Goal: Communication & Community: Answer question/provide support

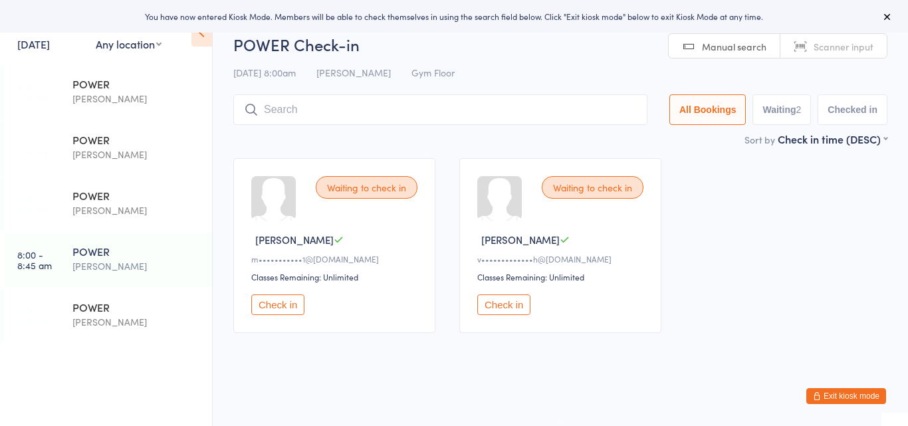
click at [475, 361] on html "You have now entered Kiosk Mode. Members will be able to check themselves in us…" at bounding box center [454, 213] width 908 height 426
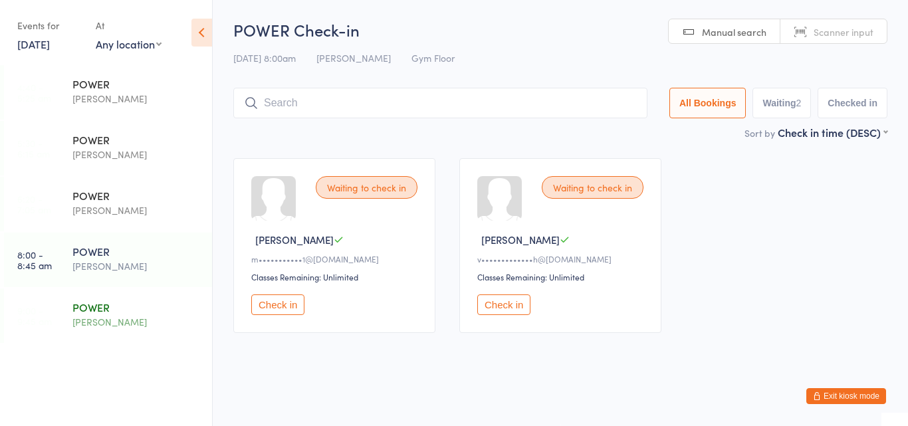
click at [97, 316] on div "[PERSON_NAME]" at bounding box center [136, 322] width 128 height 15
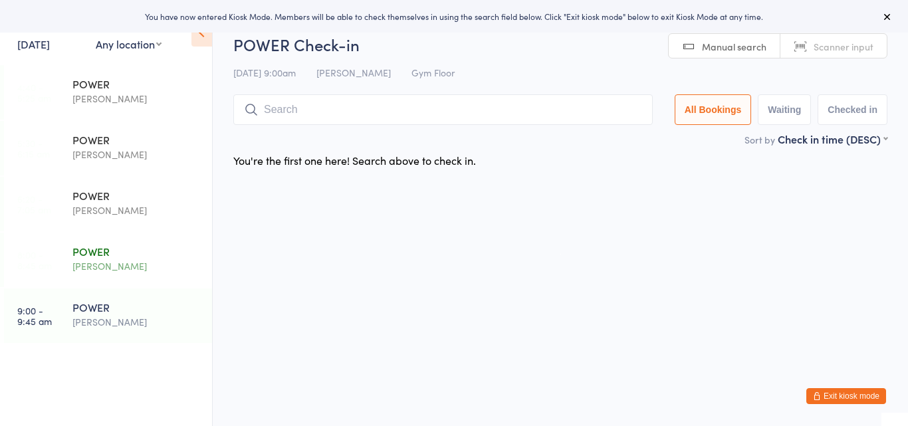
click at [92, 253] on div "POWER" at bounding box center [136, 251] width 128 height 15
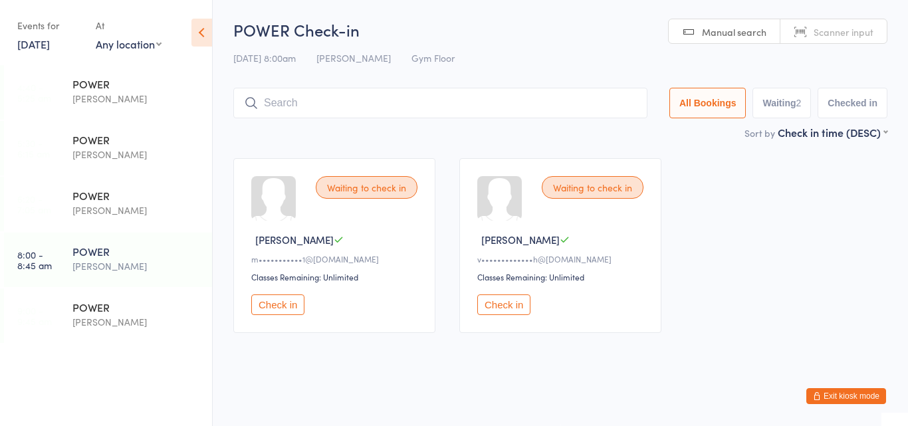
click at [287, 311] on button "Check in" at bounding box center [277, 305] width 53 height 21
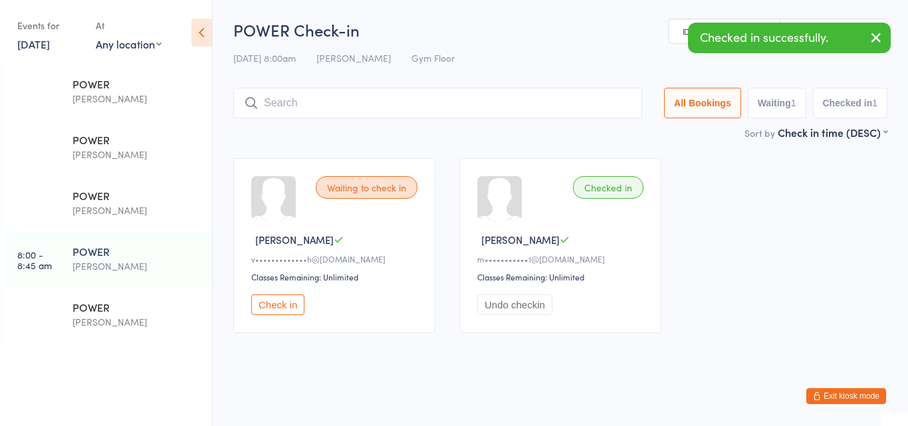
click at [348, 108] on input "search" at bounding box center [437, 103] width 409 height 31
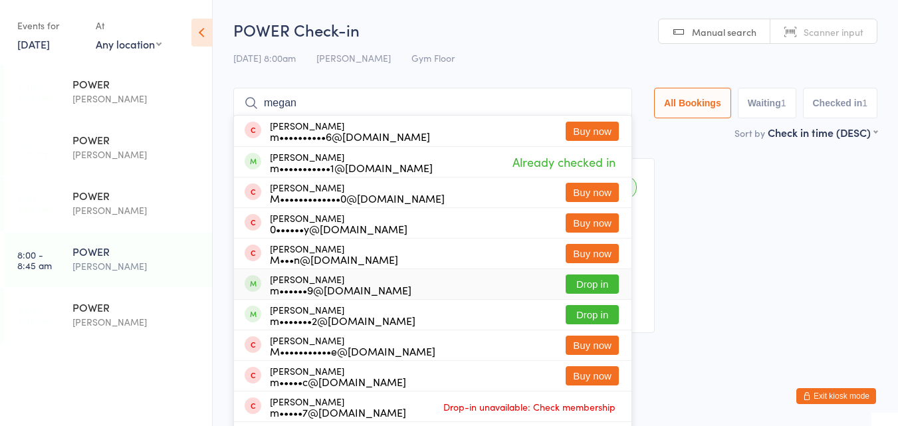
type input "megan"
click at [408, 286] on div "Megan Wheatley m••••••9@gmail.com Drop in" at bounding box center [433, 284] width 398 height 30
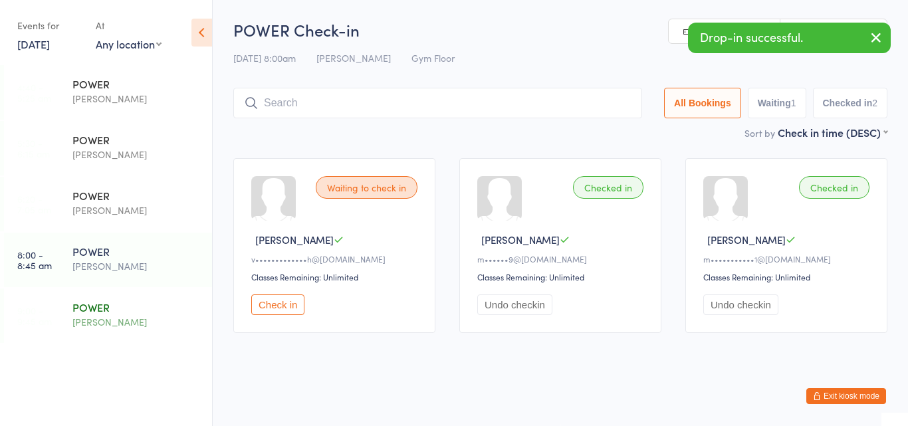
click at [114, 330] on div "POWER Harry Turner" at bounding box center [142, 315] width 140 height 53
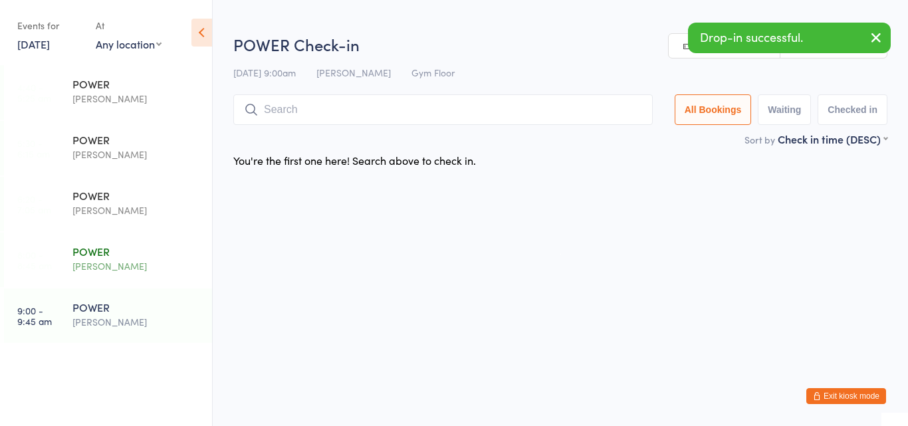
click at [104, 269] on div "[PERSON_NAME]" at bounding box center [136, 266] width 128 height 15
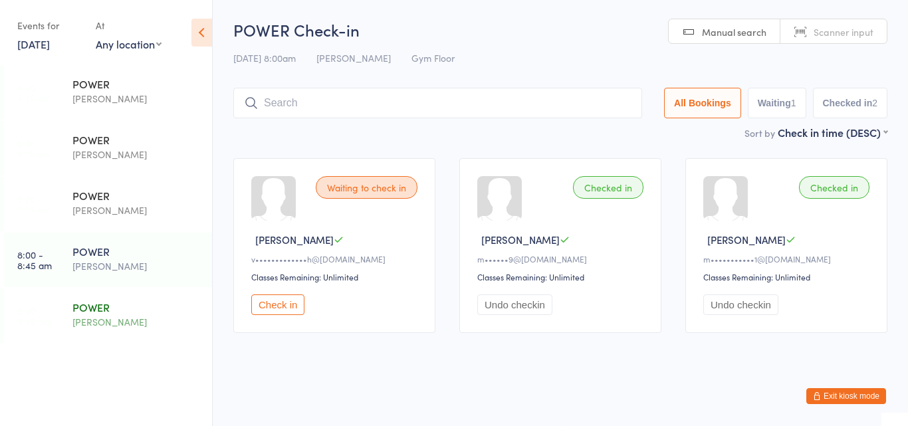
click at [98, 314] on div "POWER" at bounding box center [136, 307] width 128 height 15
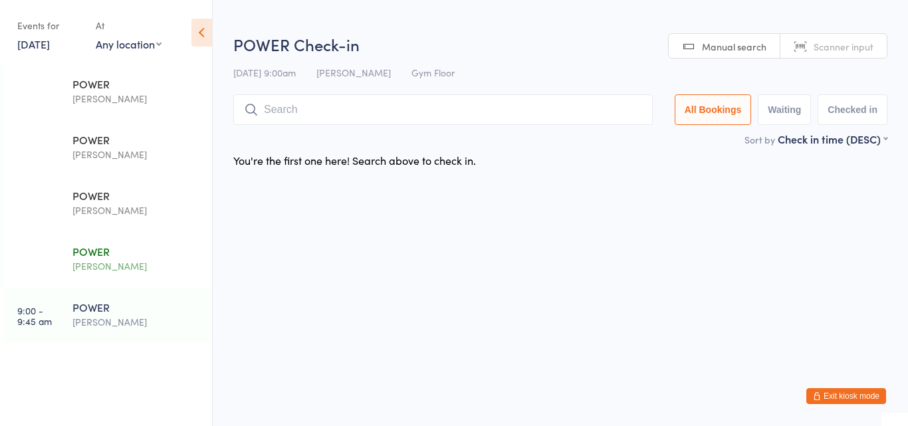
click at [106, 271] on div "[PERSON_NAME]" at bounding box center [136, 266] width 128 height 15
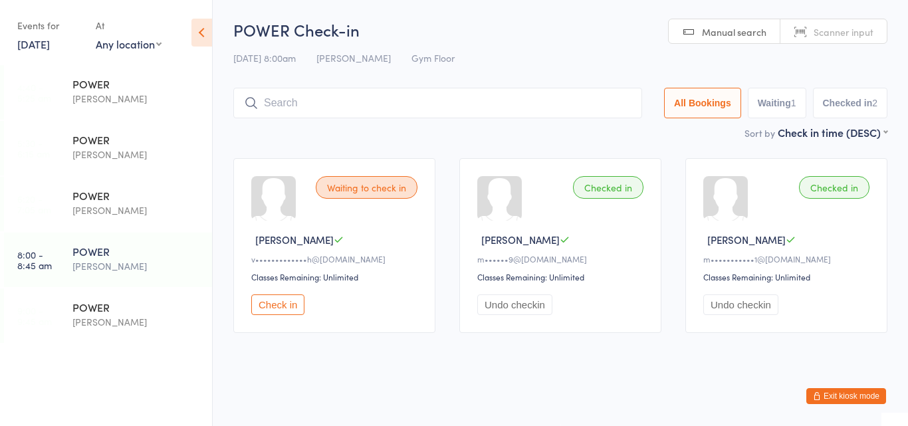
click at [284, 305] on button "Check in" at bounding box center [277, 305] width 53 height 21
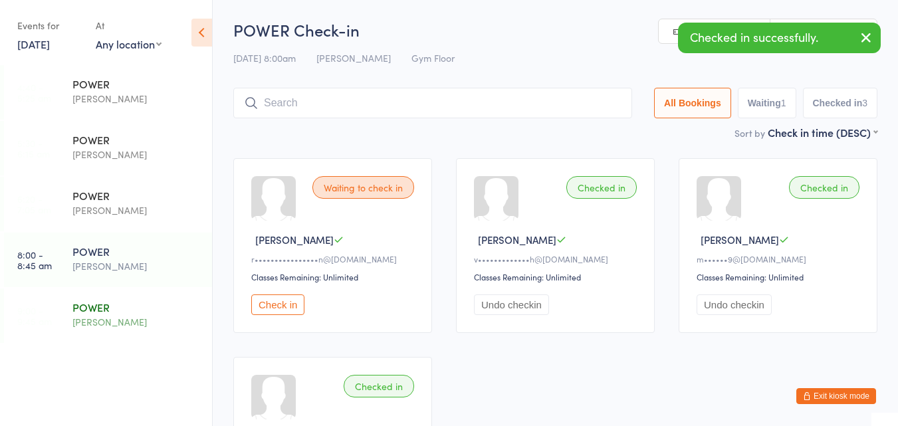
click at [128, 301] on div "POWER" at bounding box center [136, 307] width 128 height 15
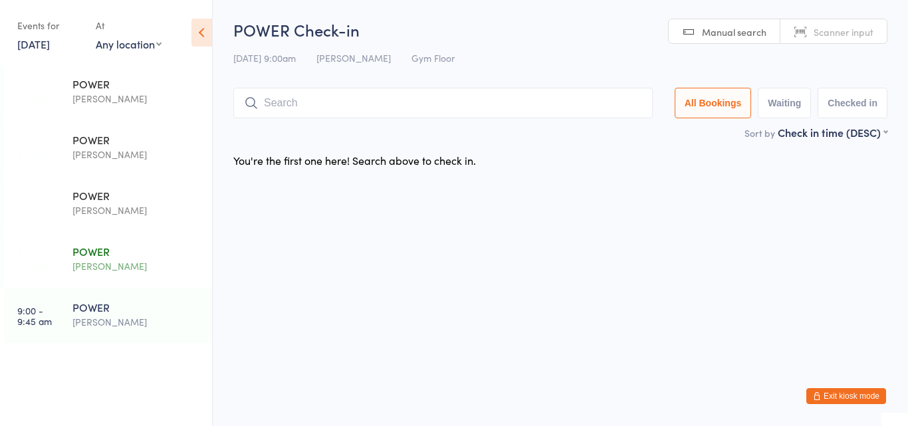
click at [102, 264] on div "[PERSON_NAME]" at bounding box center [136, 266] width 128 height 15
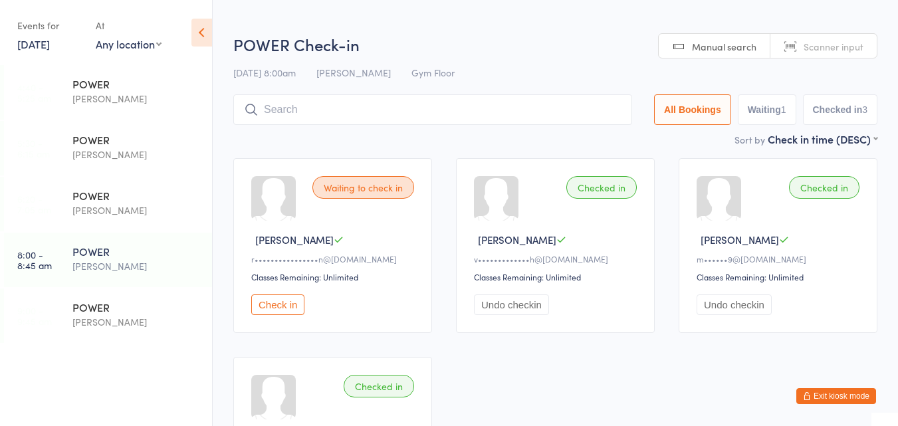
click at [275, 310] on button "Check in" at bounding box center [277, 305] width 53 height 21
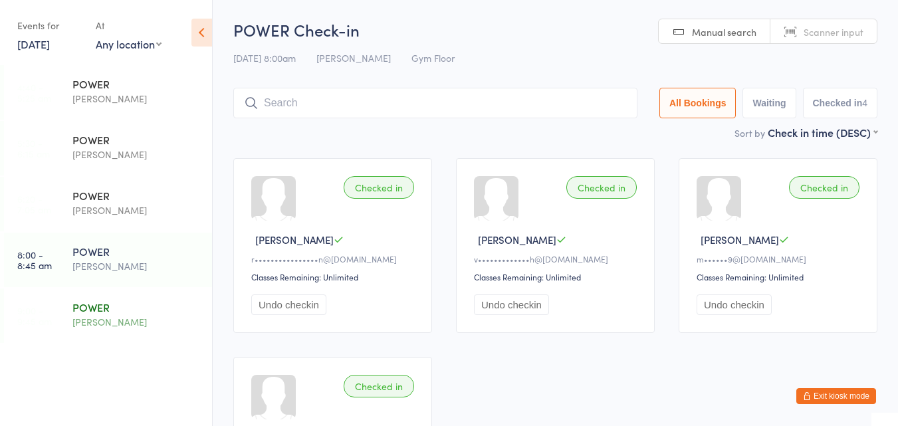
click at [87, 317] on div "[PERSON_NAME]" at bounding box center [136, 322] width 128 height 15
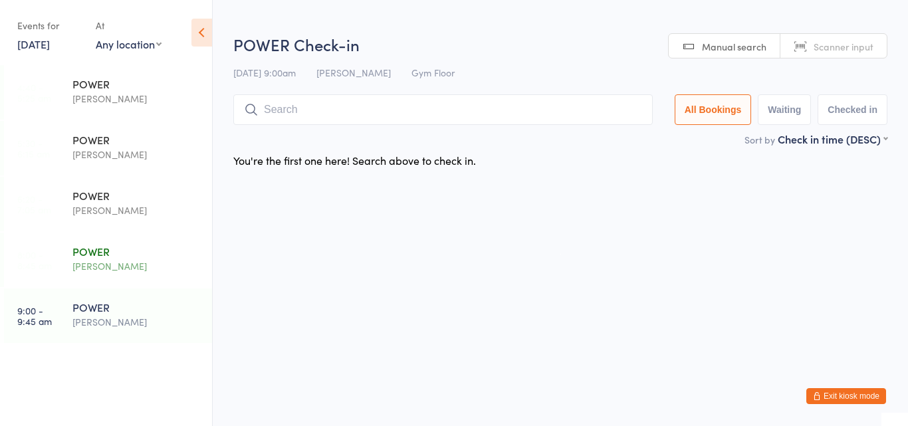
click at [93, 260] on div "[PERSON_NAME]" at bounding box center [136, 266] width 128 height 15
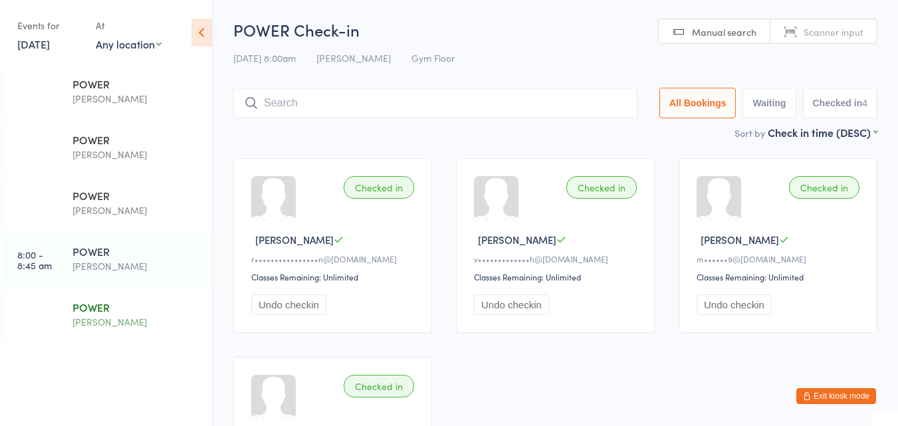
click at [98, 299] on div "POWER [PERSON_NAME]" at bounding box center [142, 315] width 140 height 53
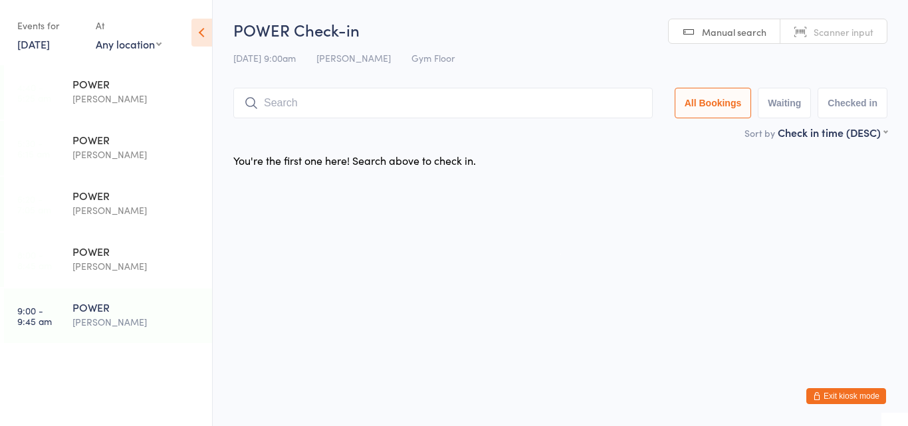
click at [852, 400] on button "Exit kiosk mode" at bounding box center [847, 396] width 80 height 16
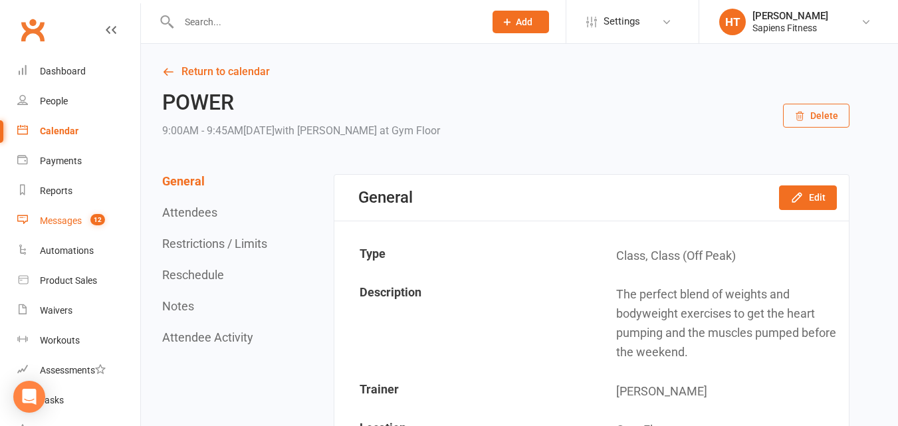
click at [67, 225] on div "Messages" at bounding box center [61, 220] width 42 height 11
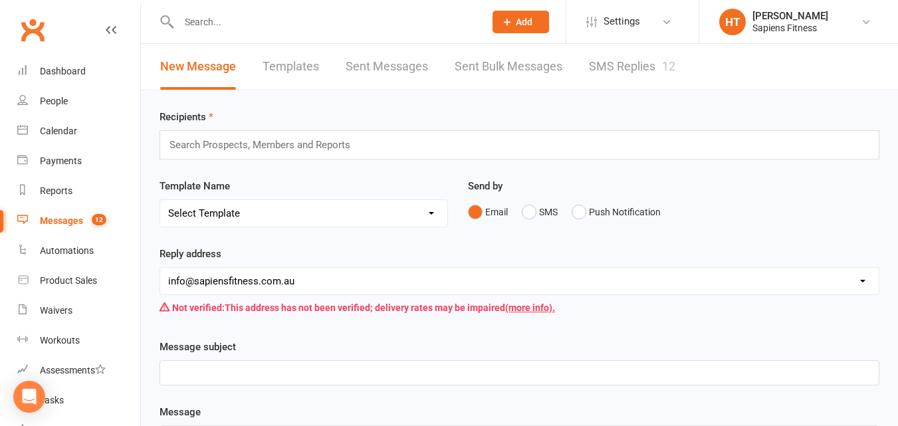
click at [615, 63] on link "SMS Replies 12" at bounding box center [632, 67] width 86 height 46
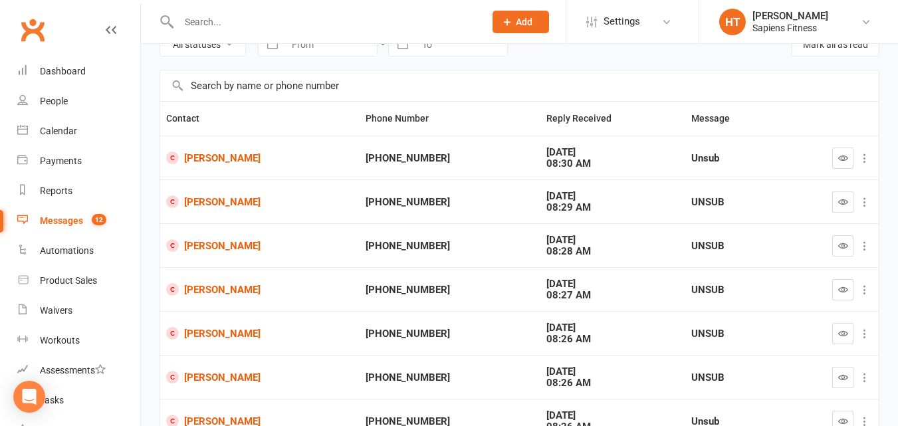
scroll to position [57, 0]
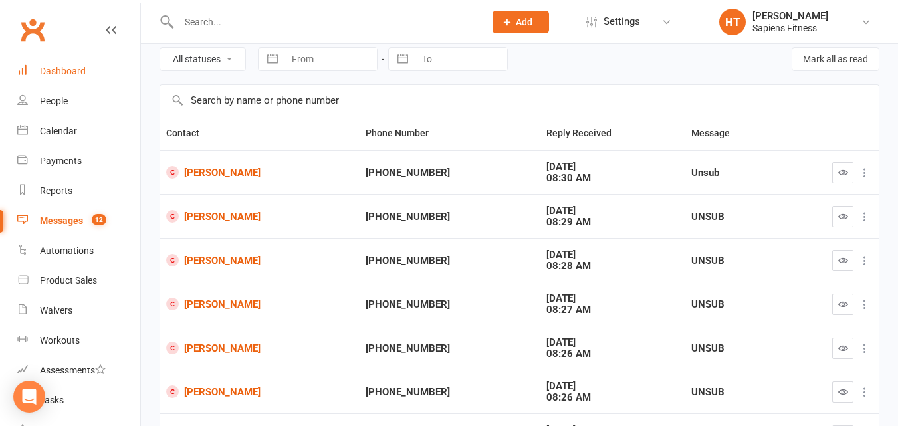
click at [49, 68] on div "Dashboard" at bounding box center [63, 71] width 46 height 11
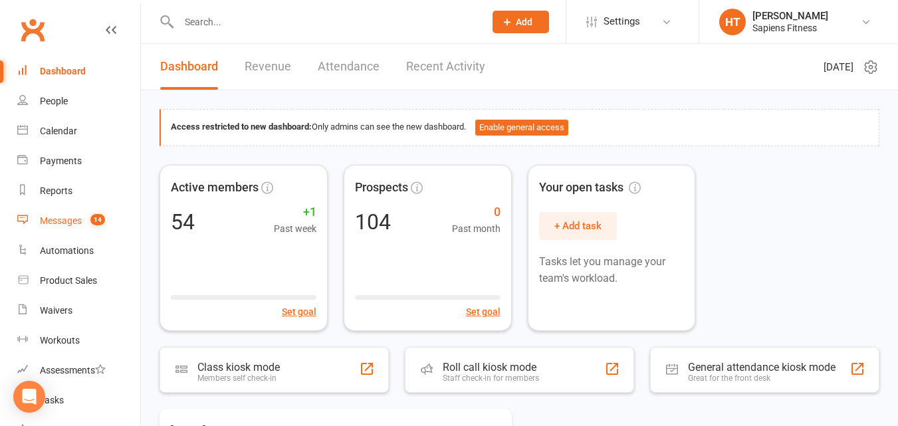
click at [68, 214] on link "Messages 14" at bounding box center [78, 221] width 123 height 30
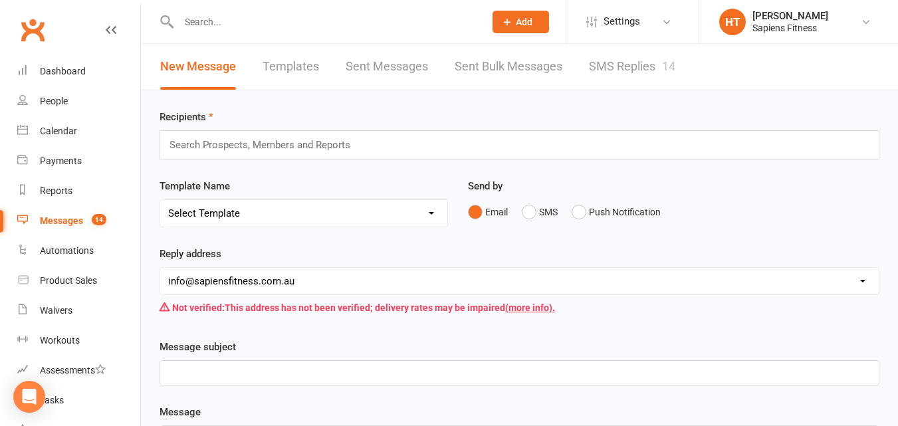
drag, startPoint x: 609, startPoint y: 62, endPoint x: 588, endPoint y: 61, distance: 21.3
click at [589, 61] on link "SMS Replies 14" at bounding box center [632, 67] width 86 height 46
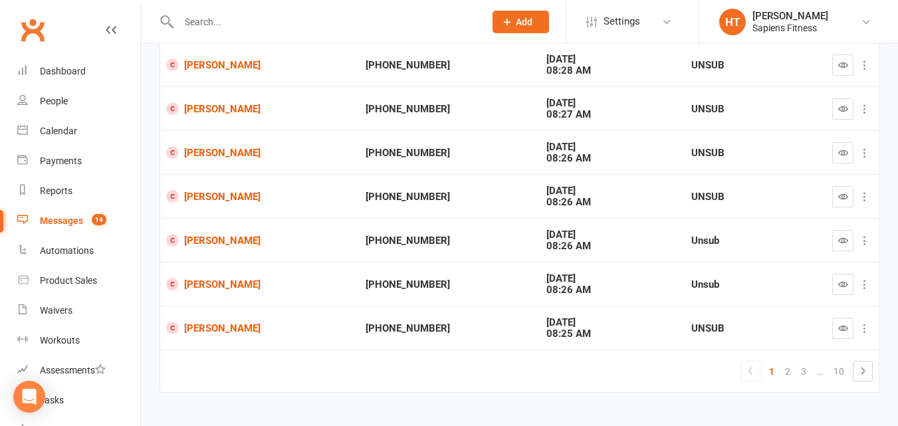
scroll to position [319, 0]
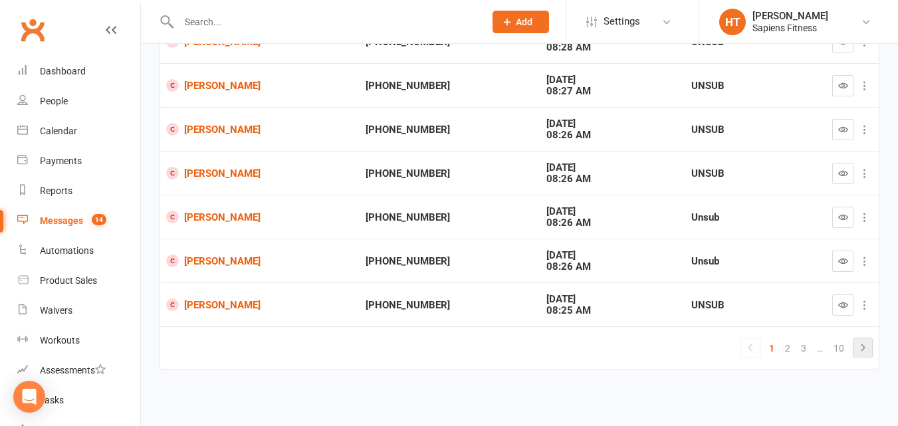
click at [861, 348] on icon at bounding box center [863, 348] width 16 height 16
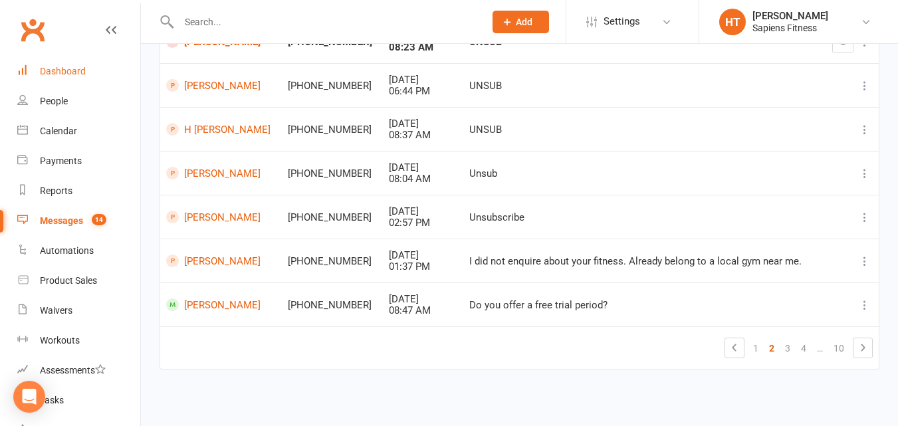
click at [76, 68] on div "Dashboard" at bounding box center [63, 71] width 46 height 11
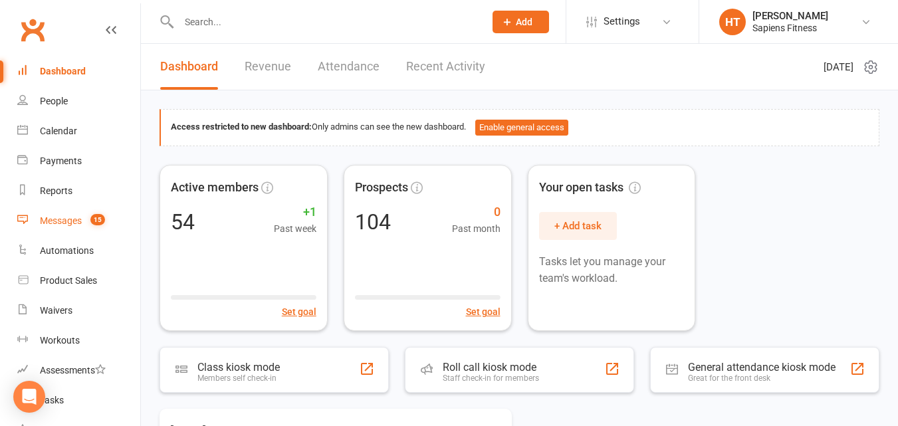
click at [58, 224] on div "Messages" at bounding box center [61, 220] width 42 height 11
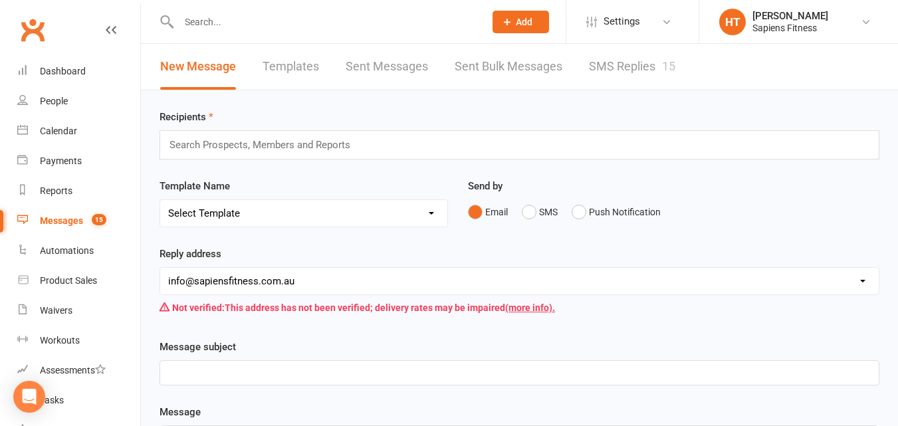
click at [613, 66] on link "SMS Replies 15" at bounding box center [632, 67] width 86 height 46
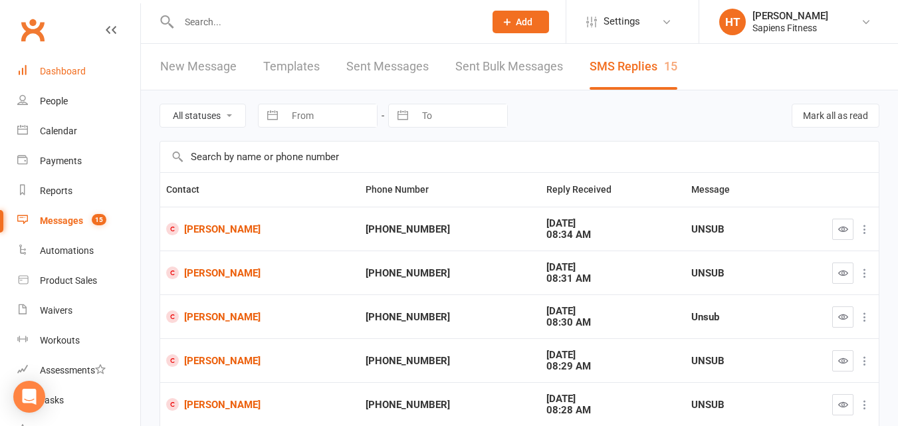
click at [60, 72] on div "Dashboard" at bounding box center [63, 71] width 46 height 11
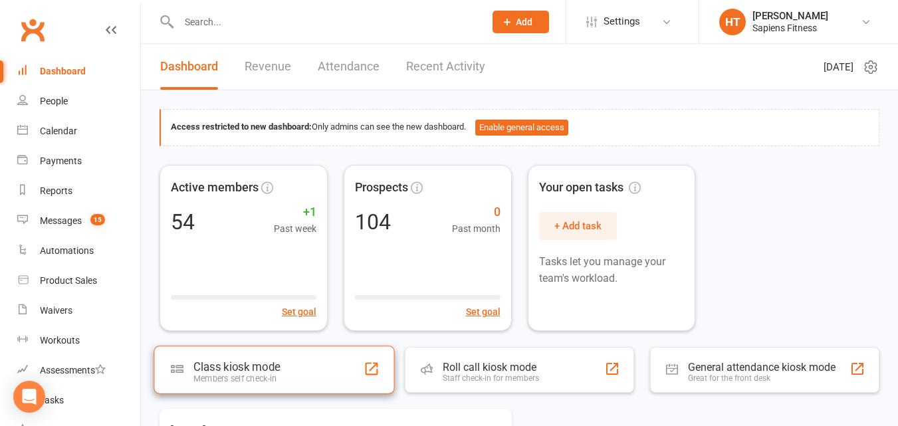
click at [251, 364] on div "Class kiosk mode" at bounding box center [236, 366] width 86 height 13
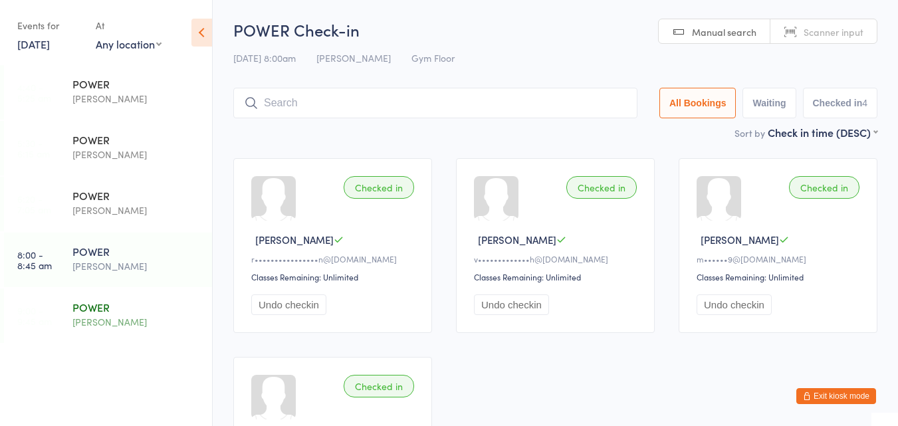
click at [106, 318] on div "[PERSON_NAME]" at bounding box center [136, 322] width 128 height 15
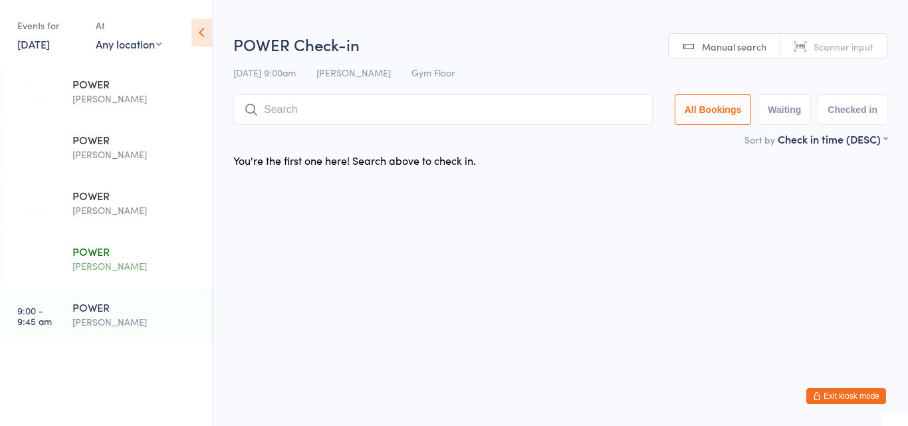
click at [118, 270] on div "[PERSON_NAME]" at bounding box center [136, 266] width 128 height 15
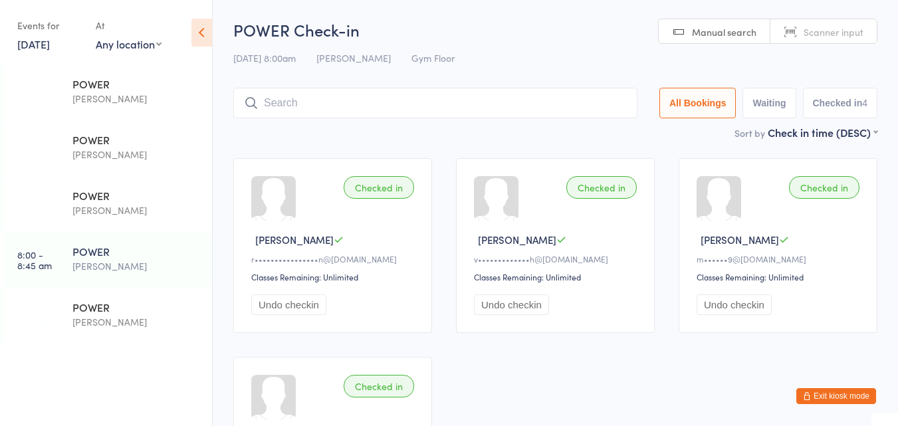
click at [817, 392] on button "Exit kiosk mode" at bounding box center [837, 396] width 80 height 16
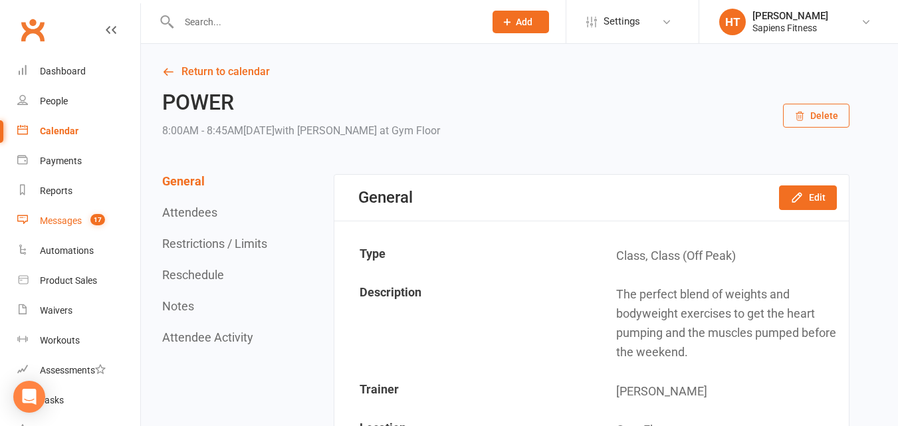
click at [72, 218] on div "Messages" at bounding box center [61, 220] width 42 height 11
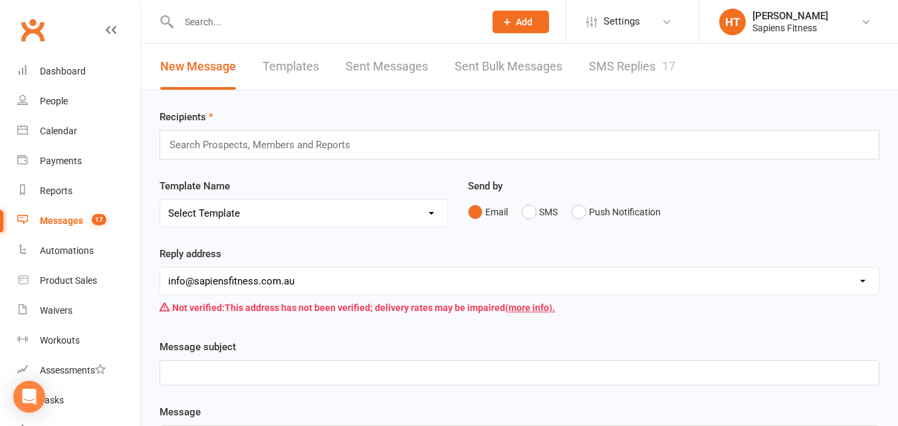
click at [613, 64] on link "SMS Replies 17" at bounding box center [632, 67] width 86 height 46
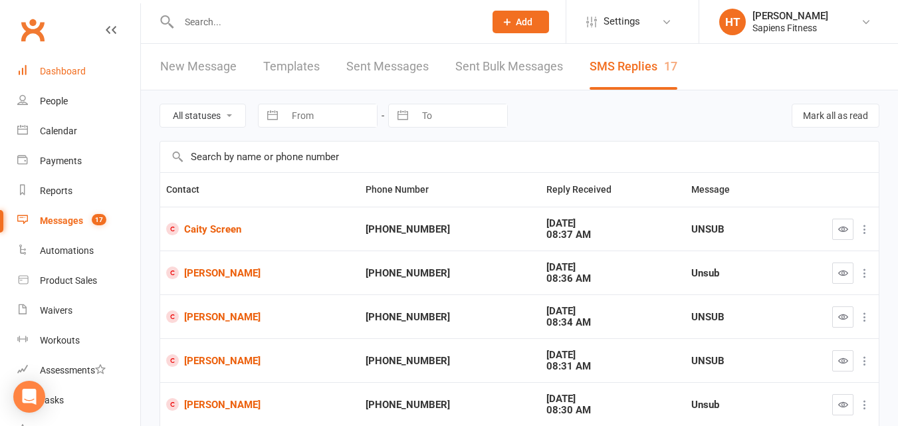
click at [56, 65] on link "Dashboard" at bounding box center [78, 72] width 123 height 30
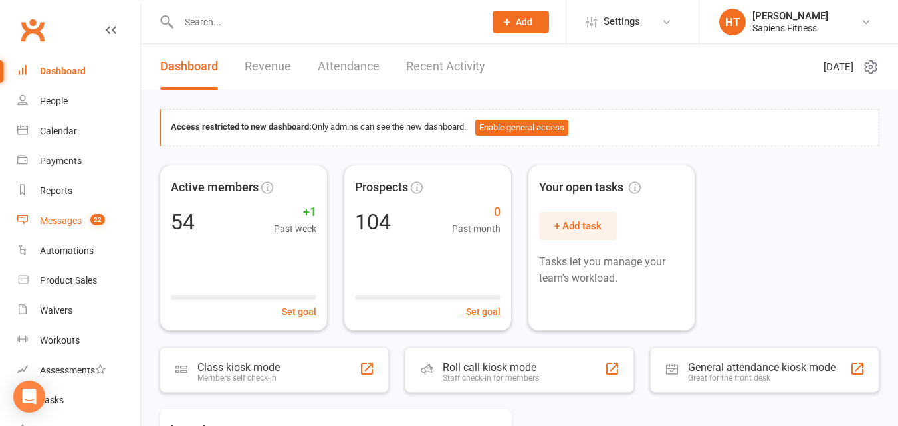
click at [79, 215] on link "Messages 22" at bounding box center [78, 221] width 123 height 30
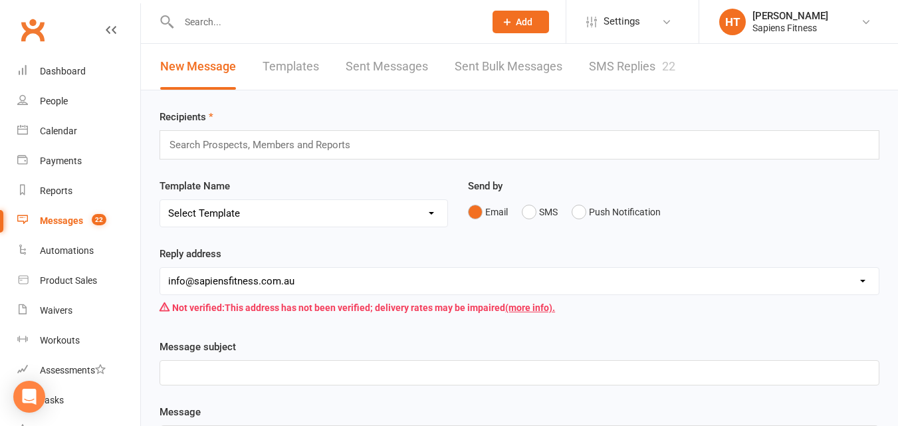
click at [622, 66] on link "SMS Replies 22" at bounding box center [632, 67] width 86 height 46
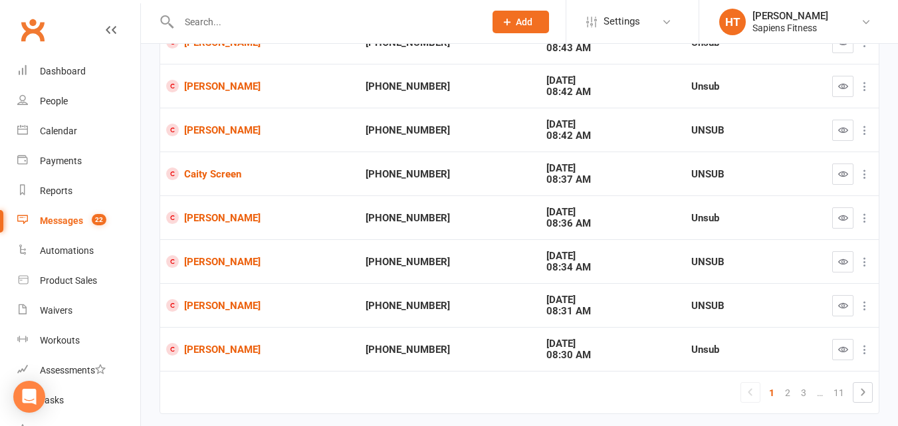
scroll to position [319, 0]
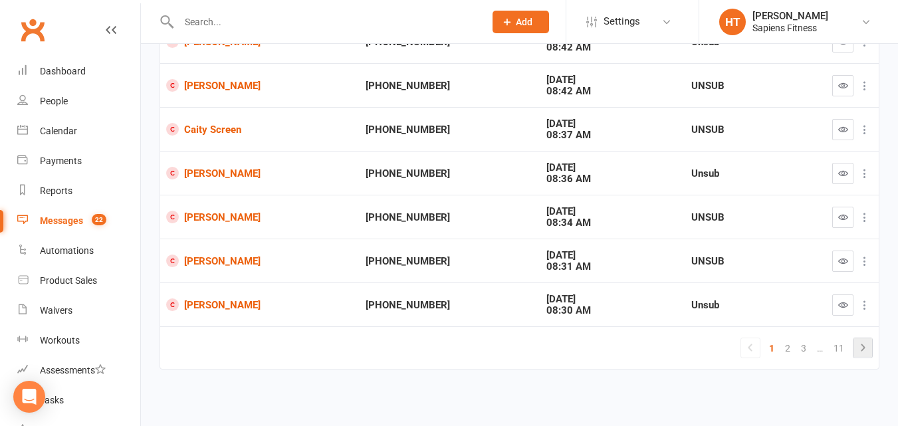
click at [869, 353] on icon at bounding box center [863, 348] width 16 height 16
click at [868, 350] on icon at bounding box center [863, 348] width 16 height 16
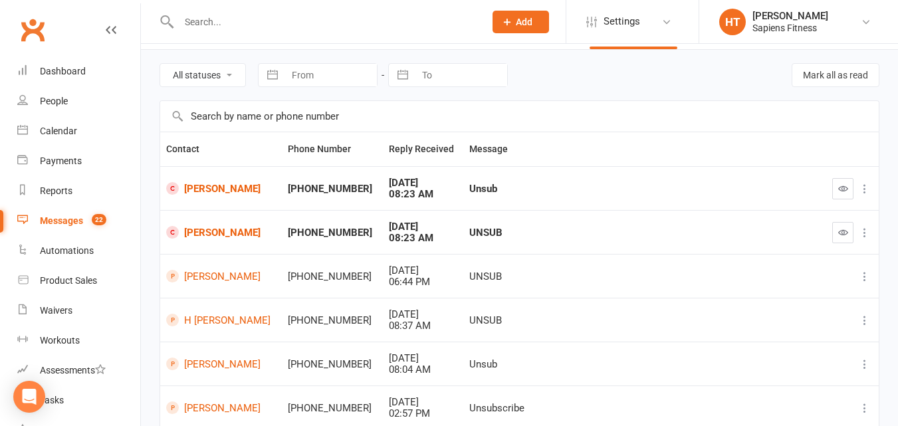
scroll to position [35, 0]
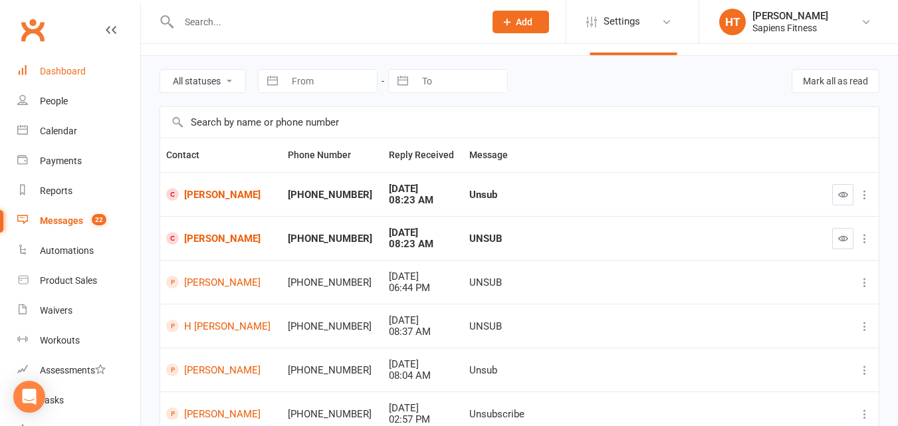
click at [75, 68] on div "Dashboard" at bounding box center [63, 71] width 46 height 11
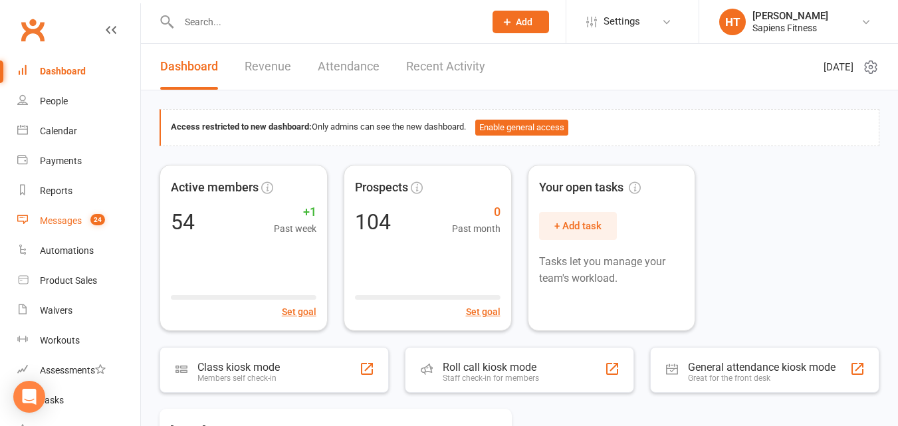
click at [54, 215] on link "Messages 24" at bounding box center [78, 221] width 123 height 30
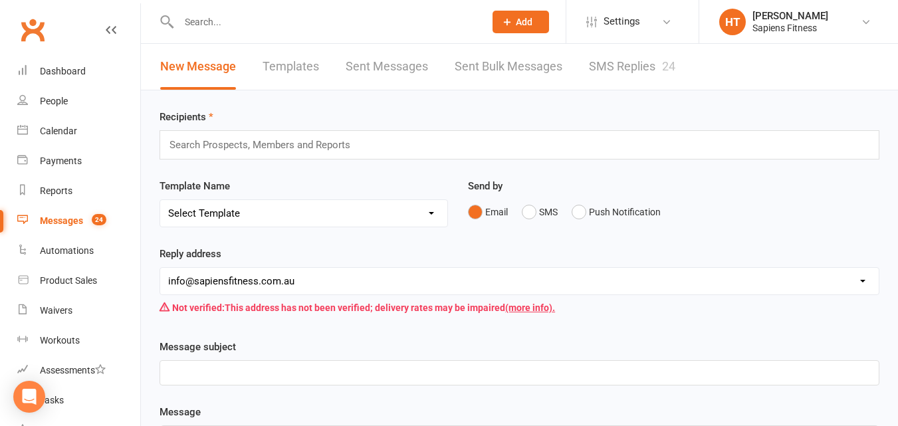
click at [618, 62] on link "SMS Replies 24" at bounding box center [632, 67] width 86 height 46
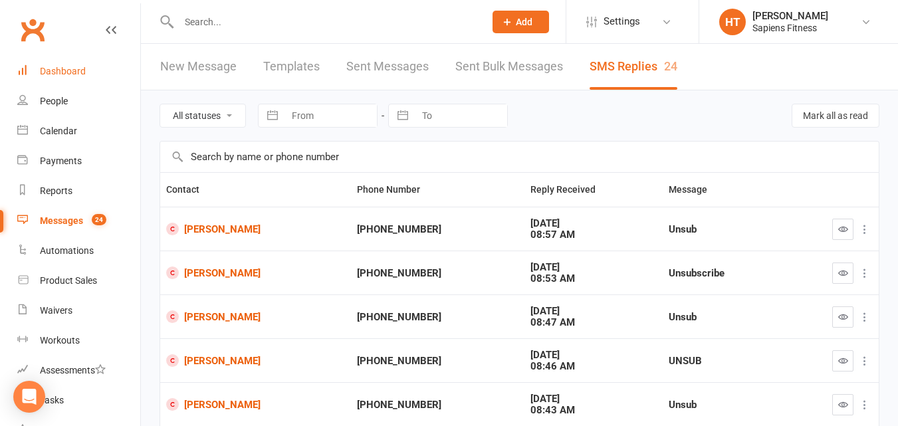
click at [64, 71] on div "Dashboard" at bounding box center [63, 71] width 46 height 11
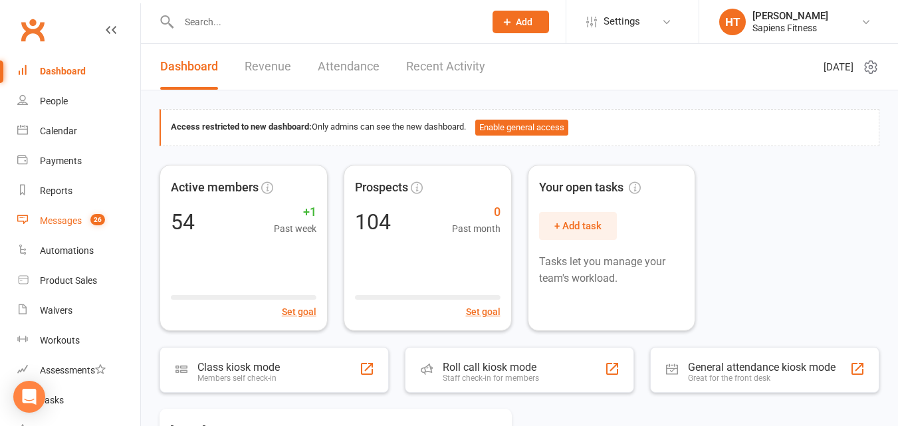
click at [63, 222] on div "Messages" at bounding box center [61, 220] width 42 height 11
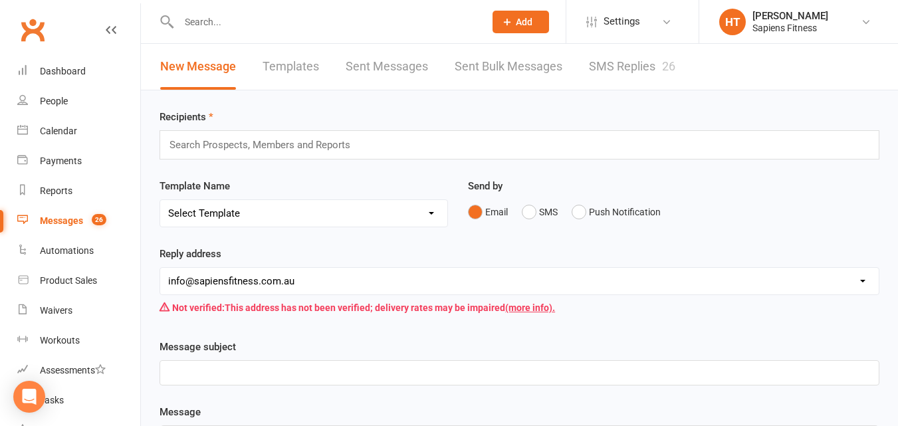
click at [637, 66] on link "SMS Replies 26" at bounding box center [632, 67] width 86 height 46
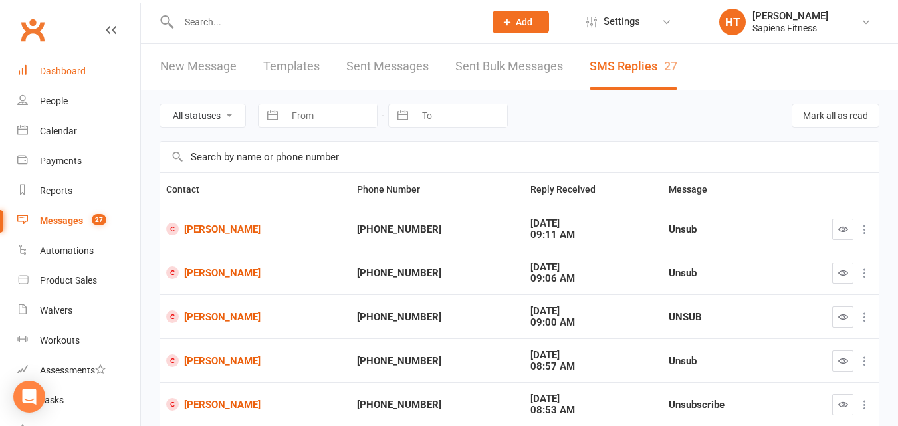
click at [64, 74] on div "Dashboard" at bounding box center [63, 71] width 46 height 11
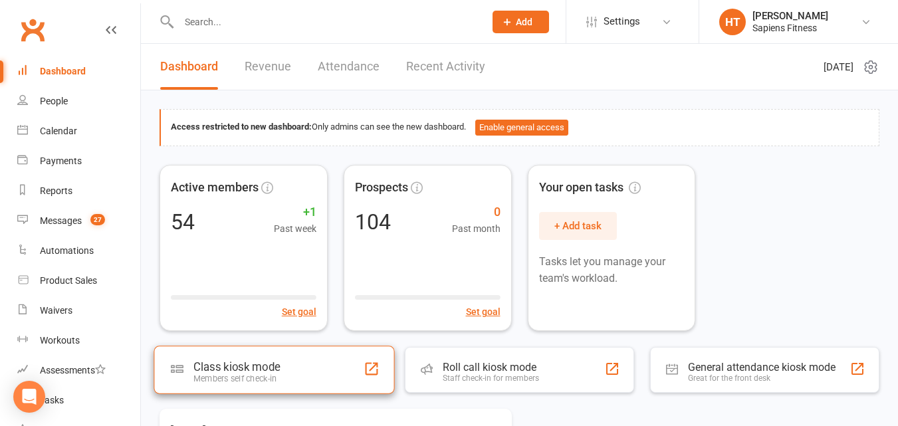
click at [252, 359] on div "Class kiosk mode Members self check-in" at bounding box center [274, 370] width 241 height 48
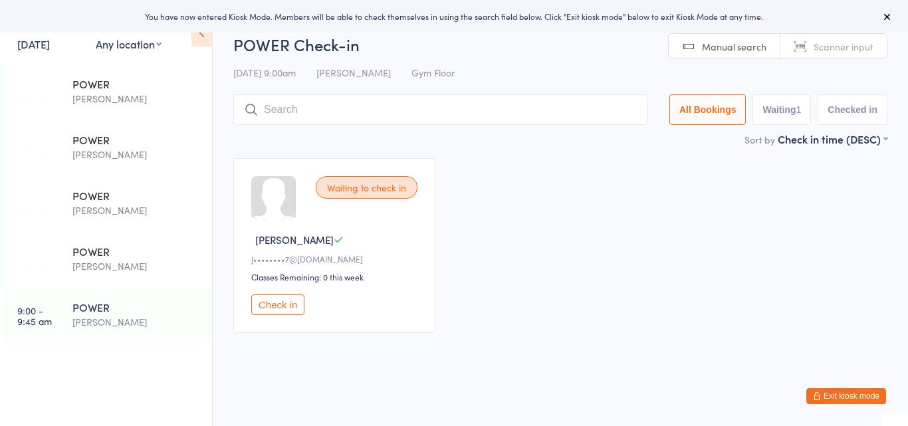
click at [276, 298] on button "Check in" at bounding box center [277, 305] width 53 height 21
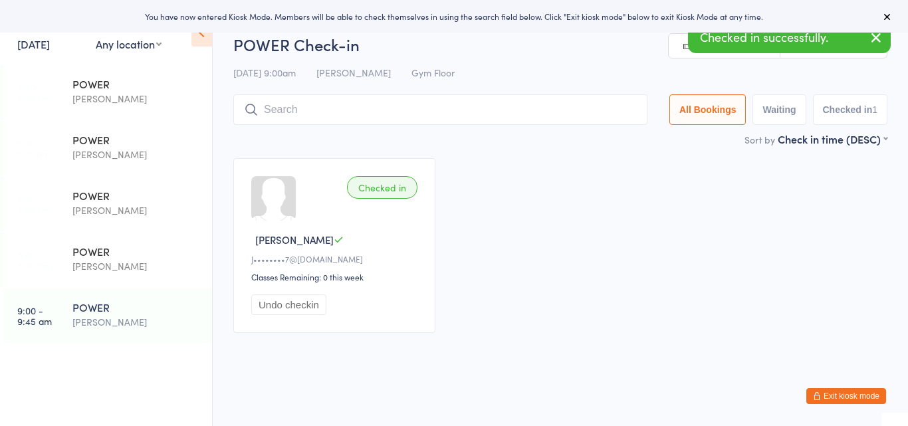
click at [324, 106] on input "search" at bounding box center [440, 109] width 414 height 31
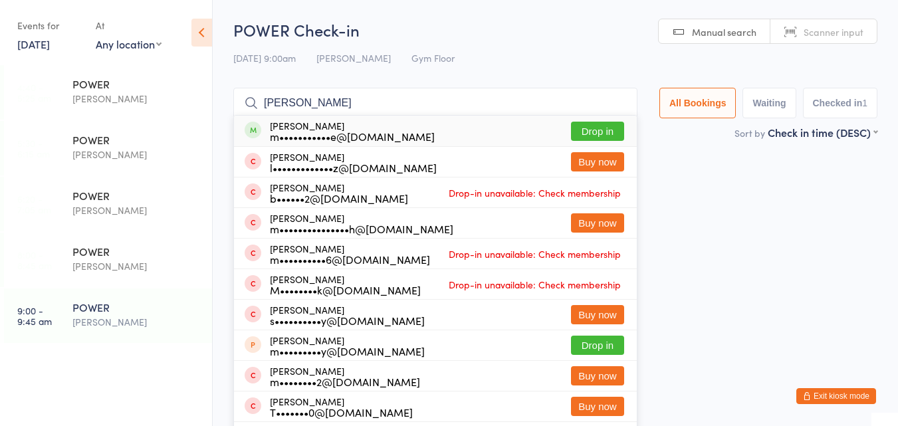
type input "martika"
click at [324, 126] on div "Martika Nightingale m•••••••••••e@hotmail.com" at bounding box center [352, 130] width 165 height 21
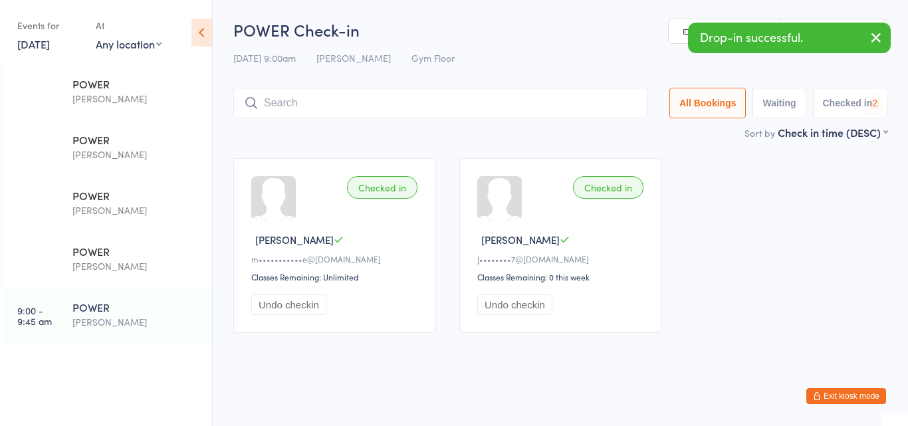
click at [333, 104] on input "search" at bounding box center [440, 103] width 414 height 31
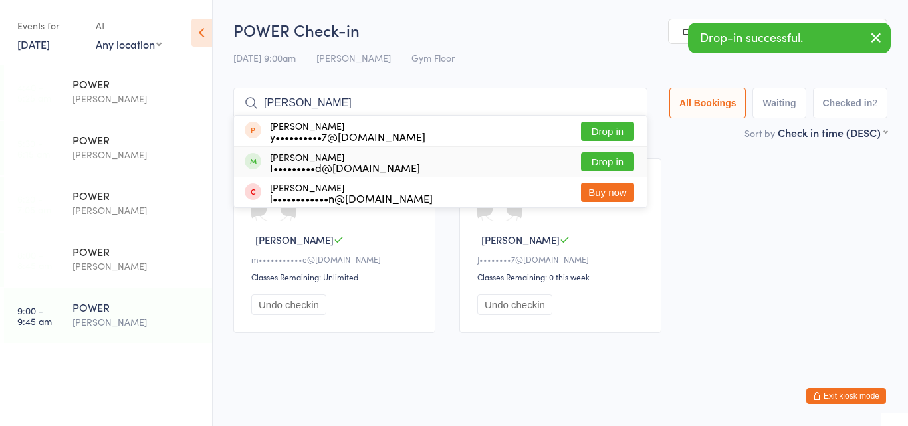
type input "ian"
click at [326, 157] on div "Ian Wood I•••••••••d@bigpond.com" at bounding box center [345, 162] width 150 height 21
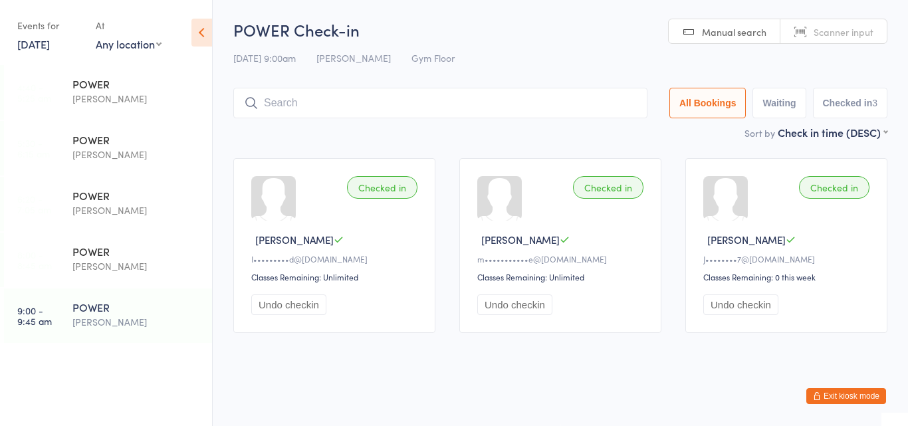
click at [841, 398] on button "Exit kiosk mode" at bounding box center [847, 396] width 80 height 16
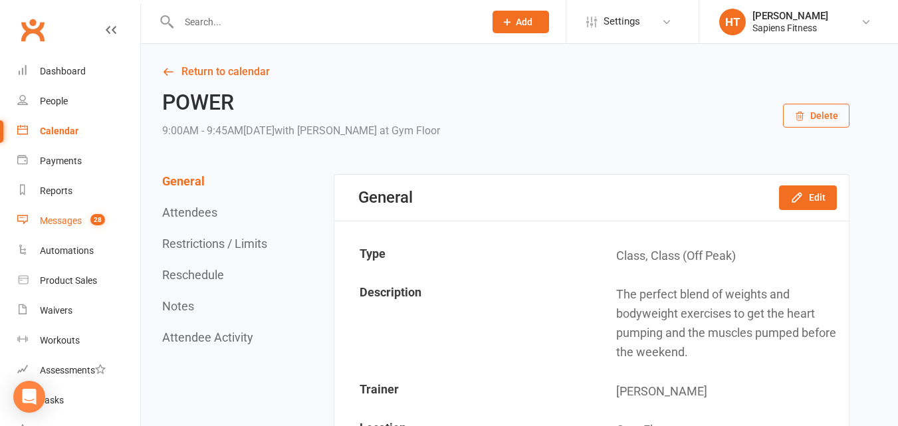
click at [66, 219] on div "Messages" at bounding box center [61, 220] width 42 height 11
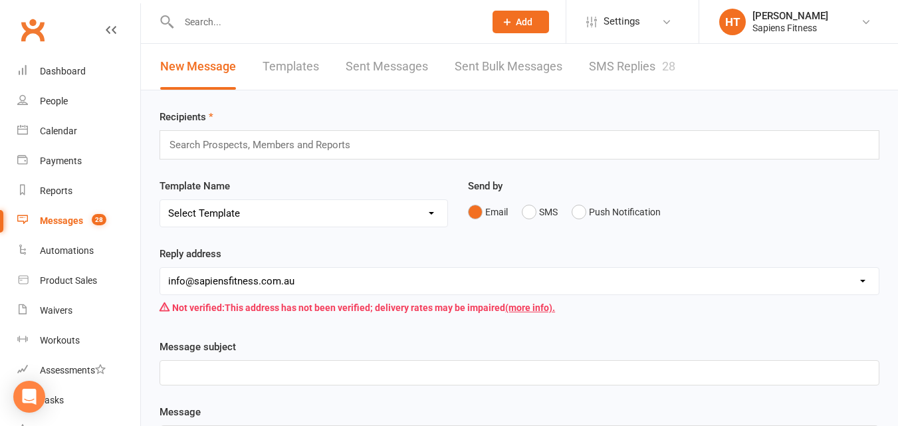
click at [613, 63] on link "SMS Replies 28" at bounding box center [632, 67] width 86 height 46
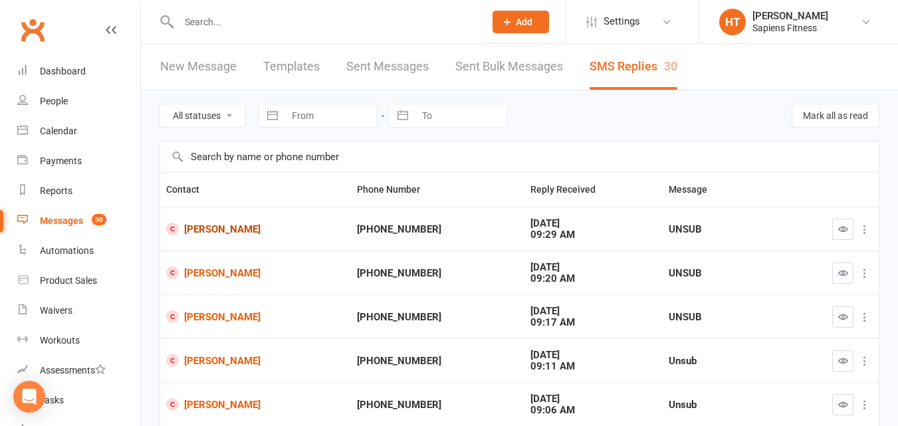
click at [227, 226] on link "[PERSON_NAME]" at bounding box center [255, 229] width 179 height 13
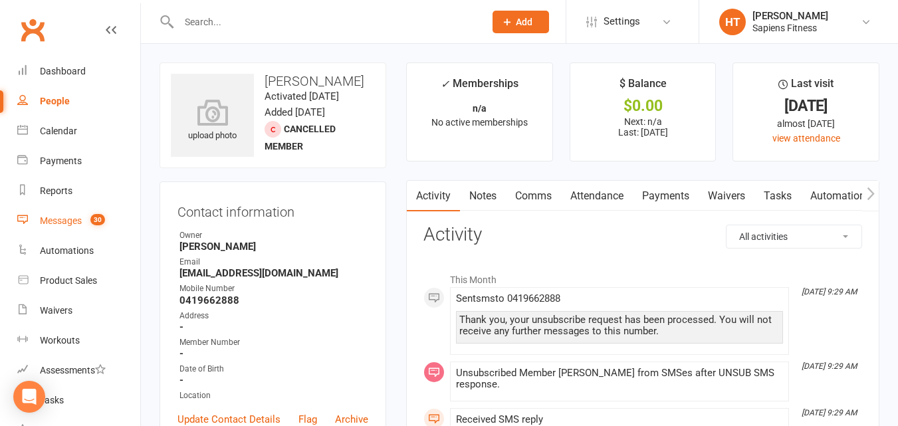
click at [68, 221] on div "Messages" at bounding box center [61, 220] width 42 height 11
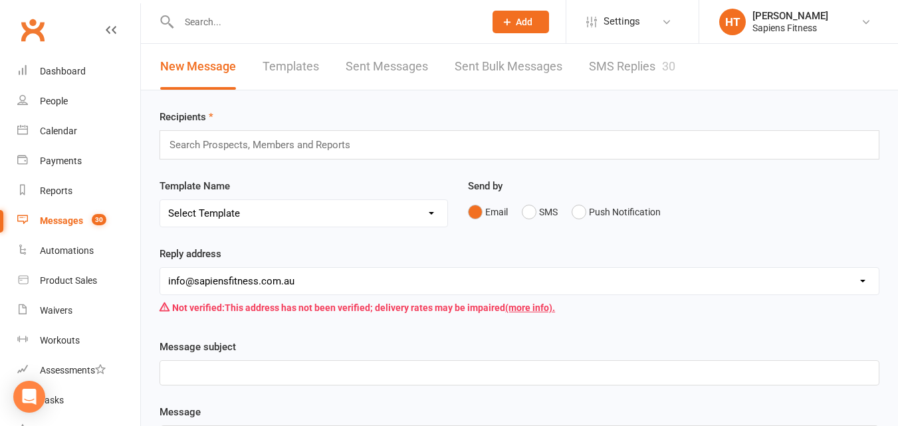
click at [644, 59] on link "SMS Replies 30" at bounding box center [632, 67] width 86 height 46
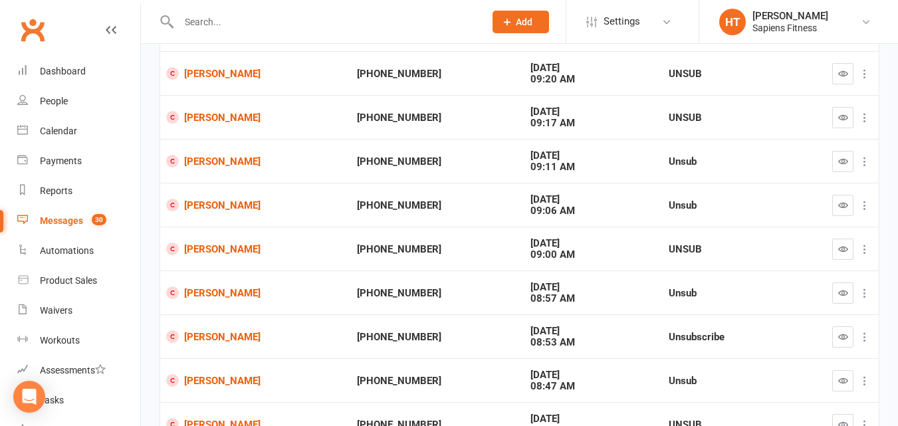
scroll to position [198, 0]
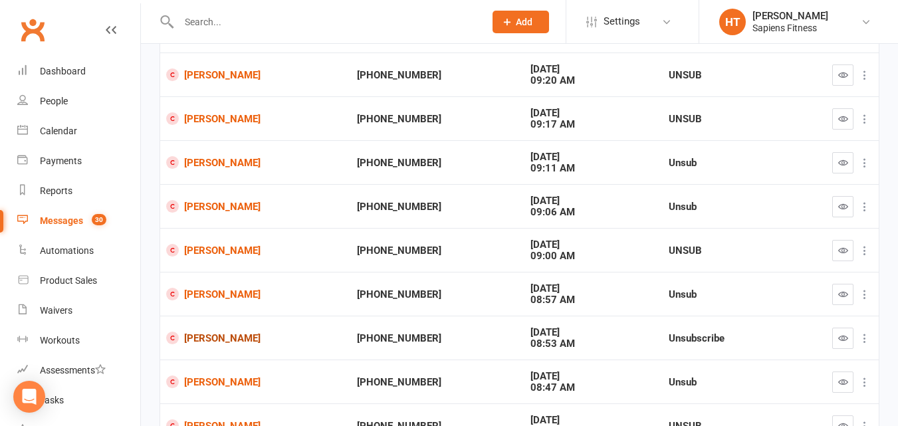
click at [219, 338] on link "[PERSON_NAME]" at bounding box center [255, 338] width 179 height 13
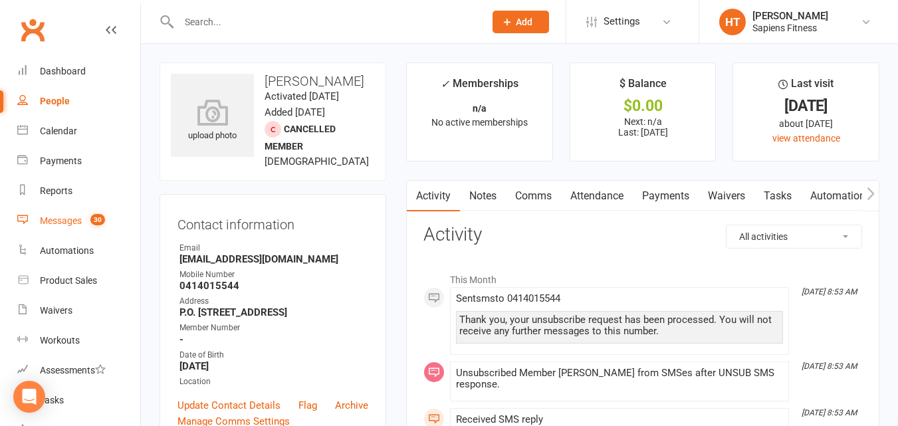
click at [69, 219] on div "Messages" at bounding box center [61, 220] width 42 height 11
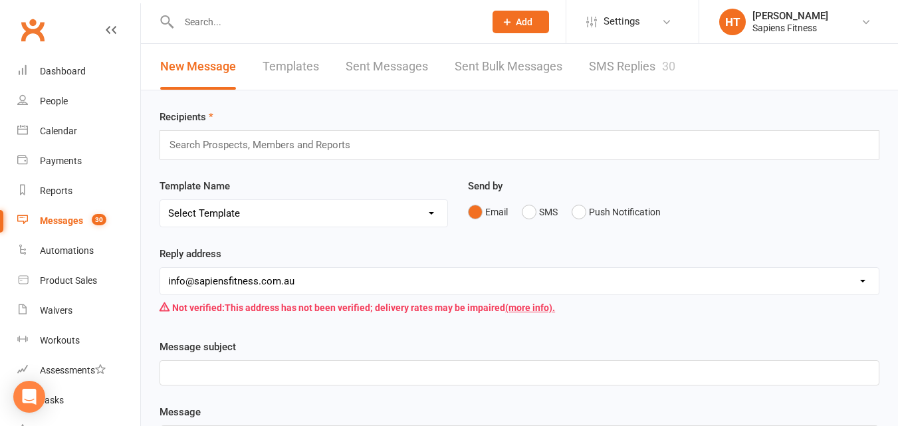
click at [642, 55] on link "SMS Replies 30" at bounding box center [632, 67] width 86 height 46
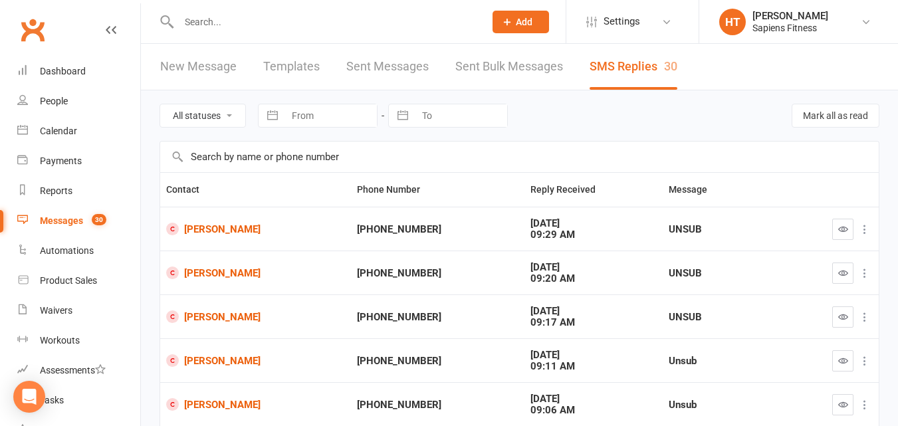
click at [846, 229] on icon "button" at bounding box center [843, 229] width 10 height 10
click at [841, 281] on button "button" at bounding box center [842, 273] width 21 height 21
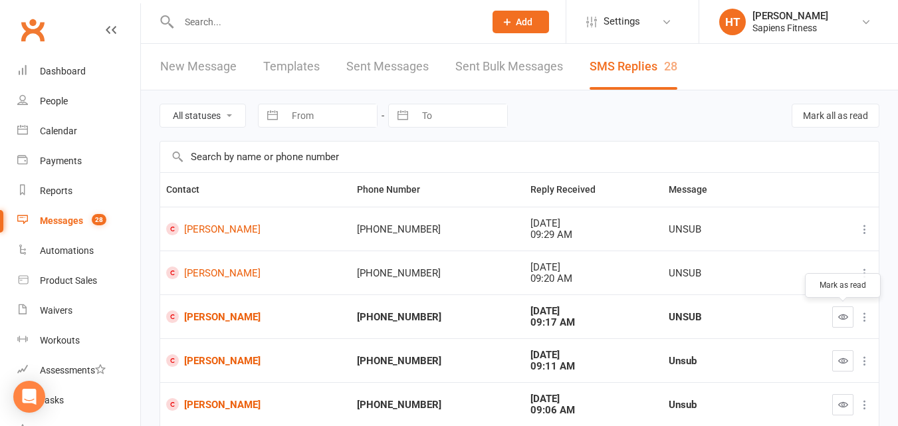
click at [838, 320] on icon "button" at bounding box center [843, 317] width 10 height 10
click at [842, 365] on icon "button" at bounding box center [843, 361] width 10 height 10
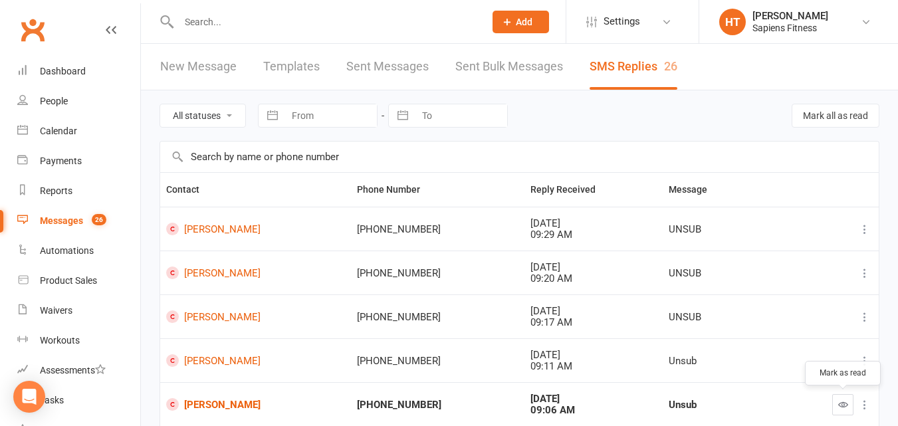
click at [845, 408] on icon "button" at bounding box center [843, 405] width 10 height 10
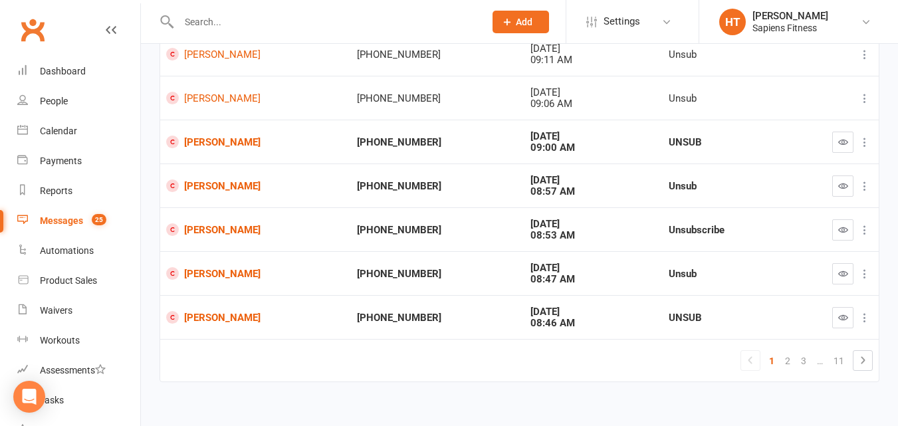
scroll to position [305, 0]
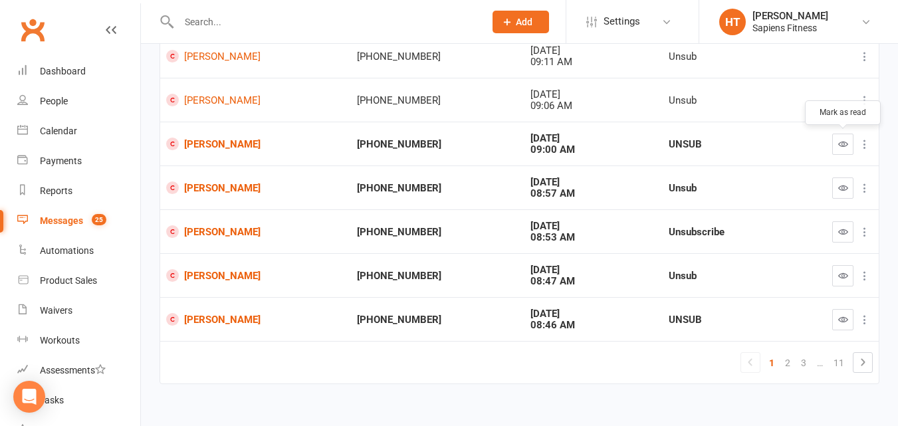
click at [840, 151] on button "button" at bounding box center [842, 144] width 21 height 21
click at [846, 188] on icon "button" at bounding box center [843, 188] width 10 height 10
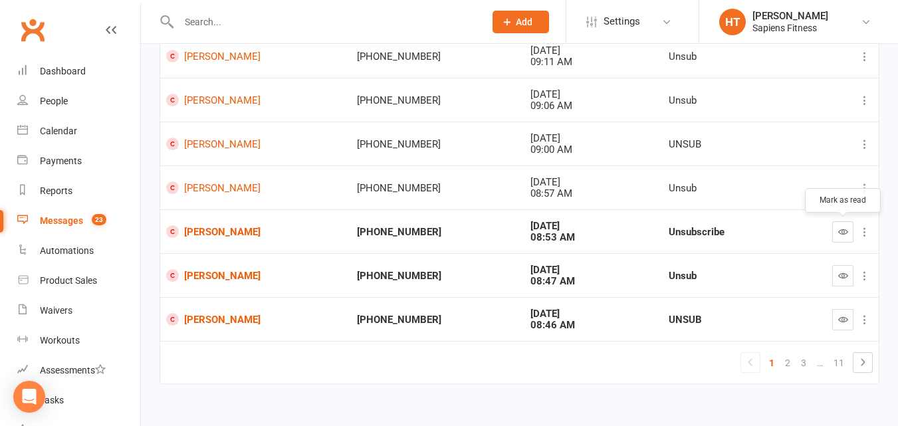
click at [840, 233] on icon "button" at bounding box center [843, 232] width 10 height 10
click at [846, 272] on icon "button" at bounding box center [843, 276] width 10 height 10
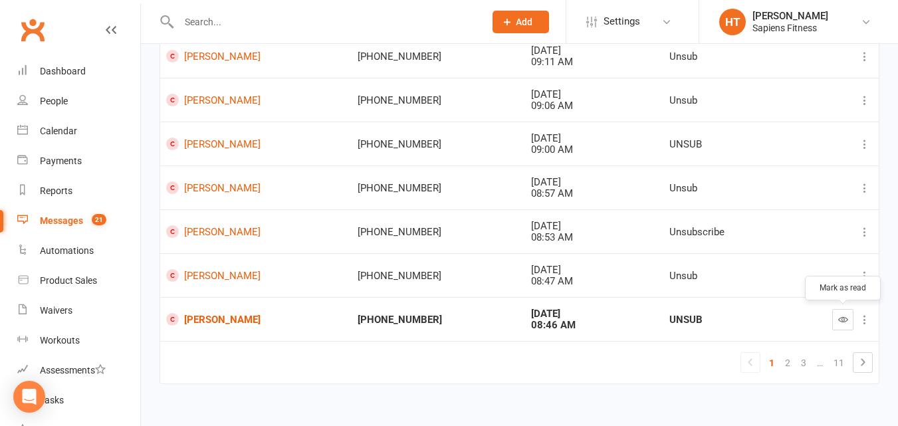
click at [838, 319] on icon "button" at bounding box center [843, 320] width 10 height 10
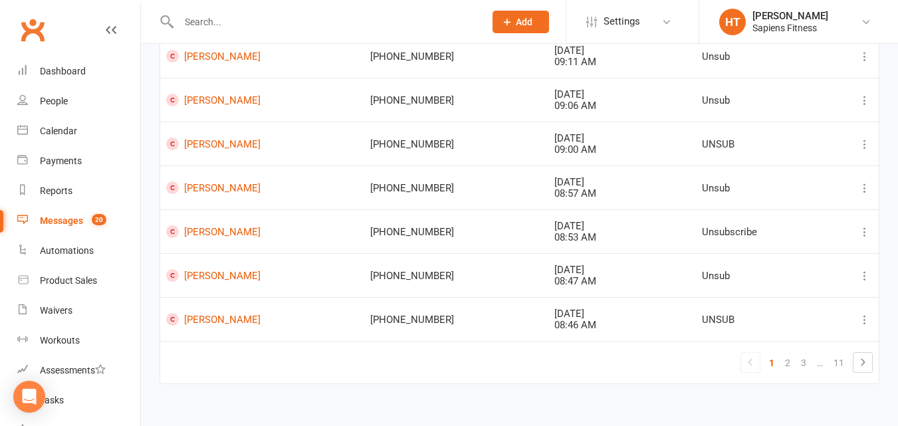
click at [852, 361] on ul "1 2 3 … 11" at bounding box center [807, 362] width 132 height 21
click at [860, 363] on icon at bounding box center [863, 362] width 16 height 16
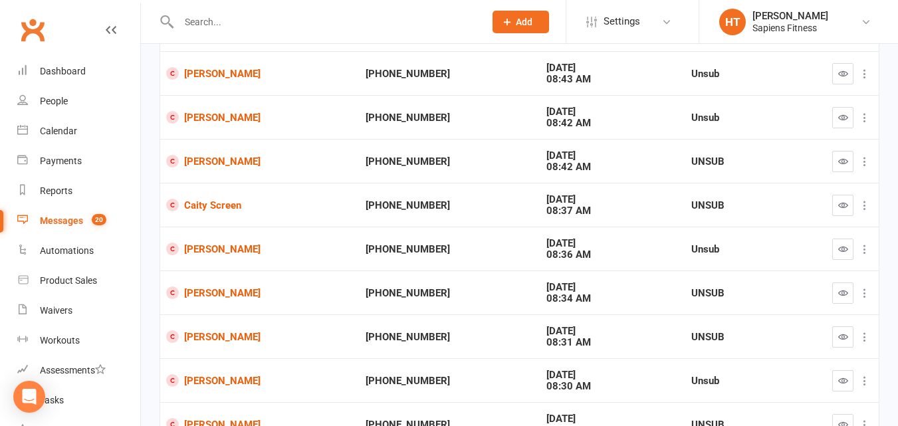
scroll to position [117, 0]
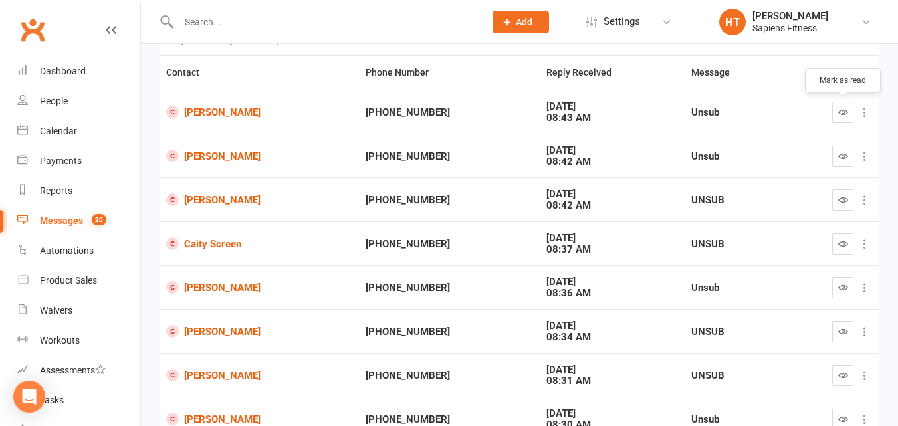
click at [839, 110] on icon "button" at bounding box center [843, 112] width 10 height 10
click at [845, 159] on icon "button" at bounding box center [843, 156] width 10 height 10
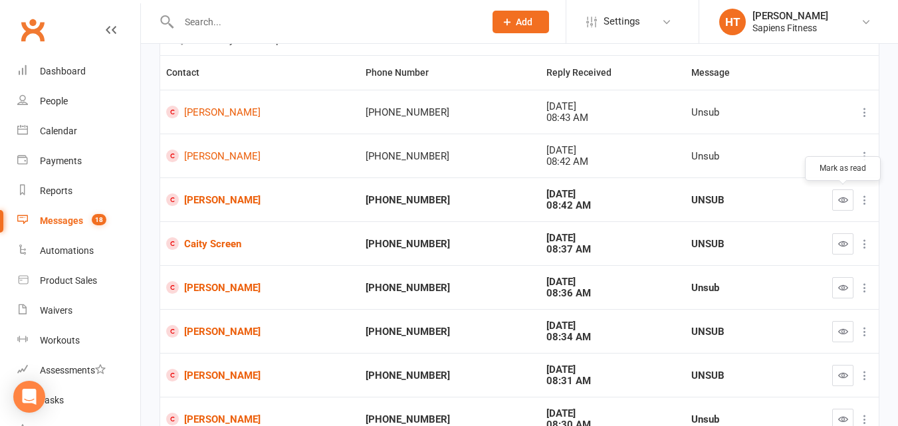
click at [848, 199] on button "button" at bounding box center [842, 200] width 21 height 21
click at [846, 248] on icon "button" at bounding box center [843, 244] width 10 height 10
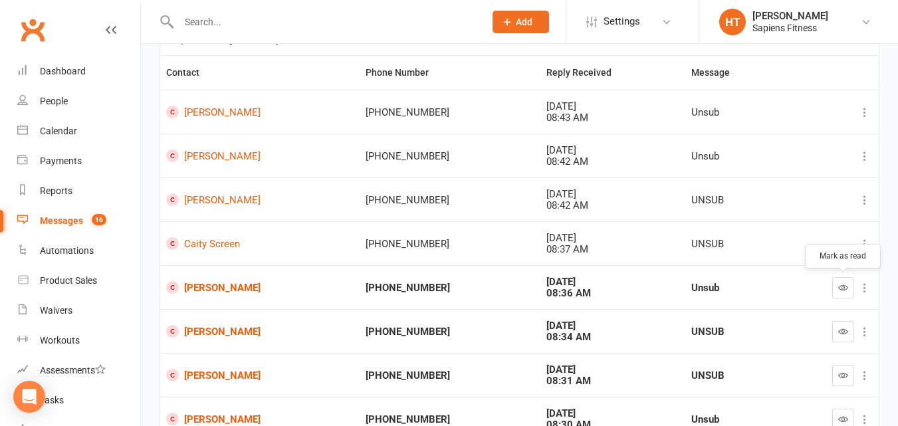
click at [839, 291] on icon "button" at bounding box center [843, 288] width 10 height 10
click at [840, 325] on button "button" at bounding box center [842, 331] width 21 height 21
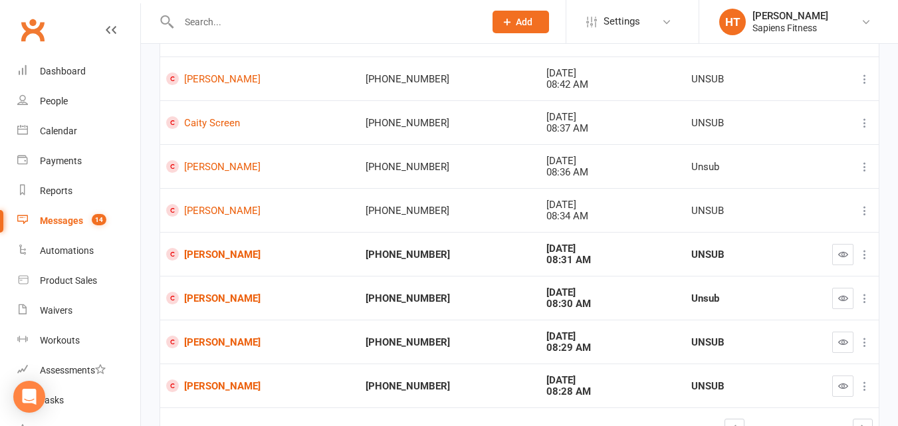
scroll to position [319, 0]
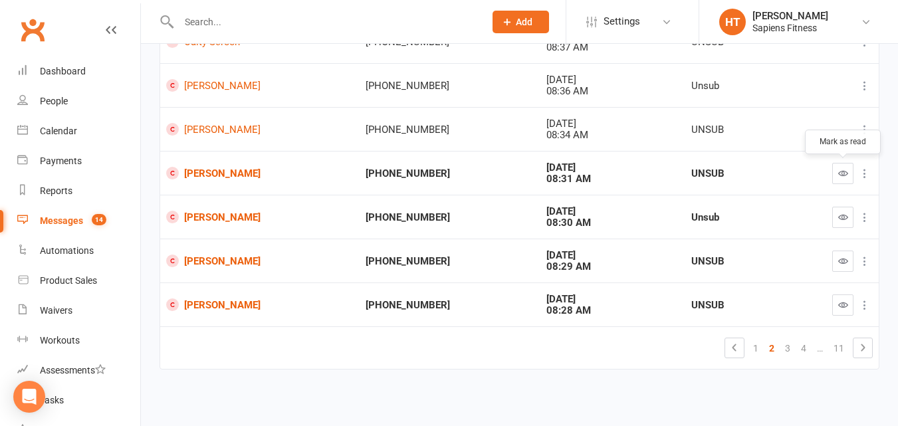
click at [841, 174] on icon "button" at bounding box center [843, 173] width 10 height 10
click at [840, 220] on icon "button" at bounding box center [843, 217] width 10 height 10
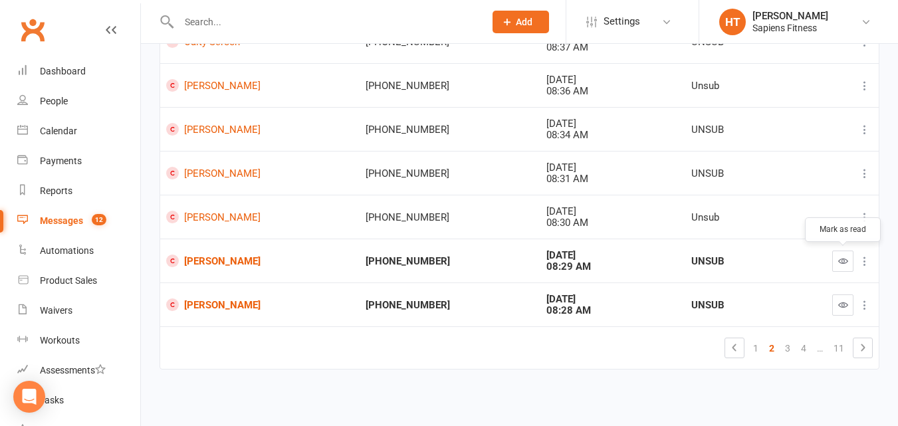
click at [841, 269] on button "button" at bounding box center [842, 261] width 21 height 21
click at [841, 299] on button "button" at bounding box center [842, 305] width 21 height 21
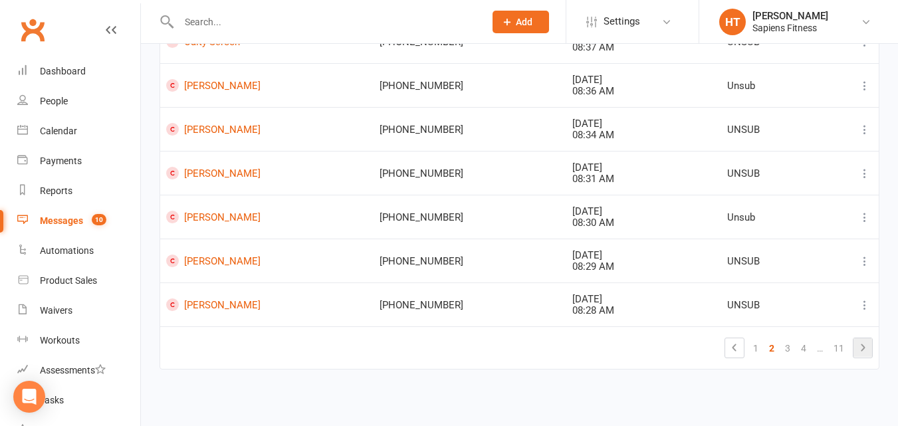
click at [864, 354] on icon at bounding box center [863, 348] width 16 height 16
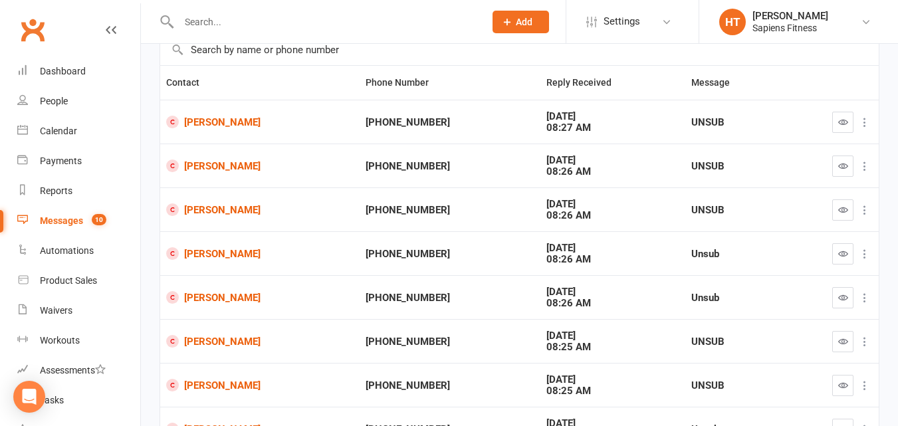
scroll to position [85, 0]
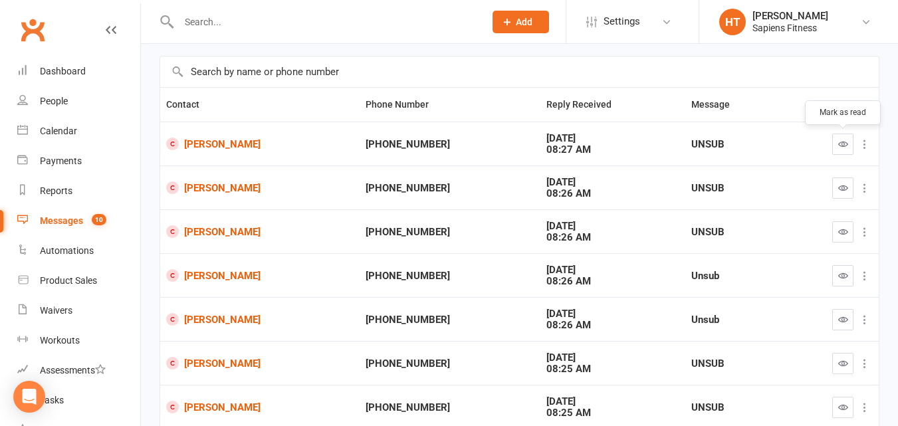
click at [844, 150] on button "button" at bounding box center [842, 144] width 21 height 21
click at [848, 192] on button "button" at bounding box center [842, 188] width 21 height 21
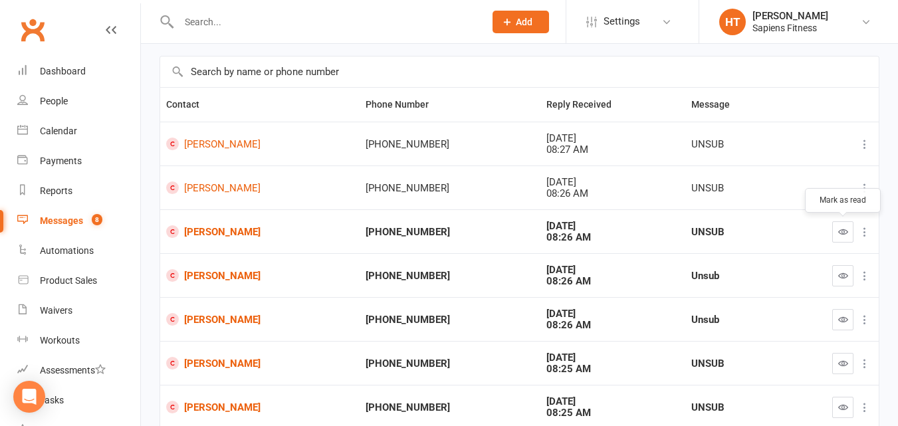
click at [842, 233] on icon "button" at bounding box center [843, 232] width 10 height 10
click at [842, 277] on icon "button" at bounding box center [843, 276] width 10 height 10
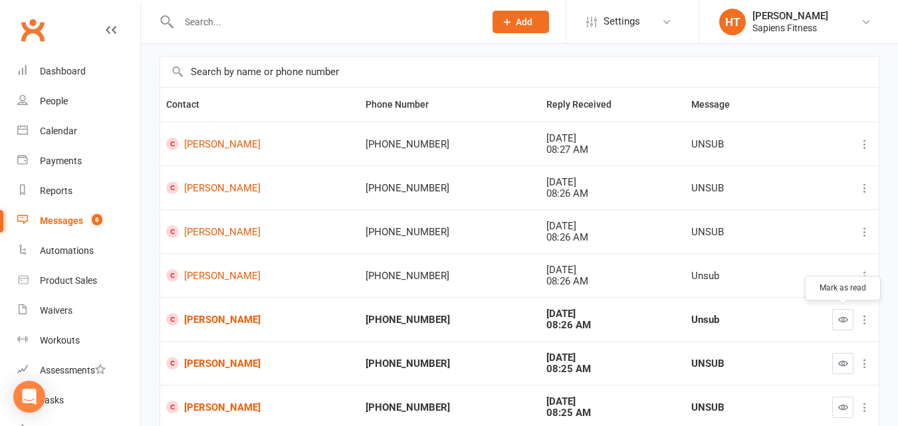
click at [846, 322] on icon "button" at bounding box center [843, 320] width 10 height 10
click at [840, 363] on icon "button" at bounding box center [843, 363] width 10 height 10
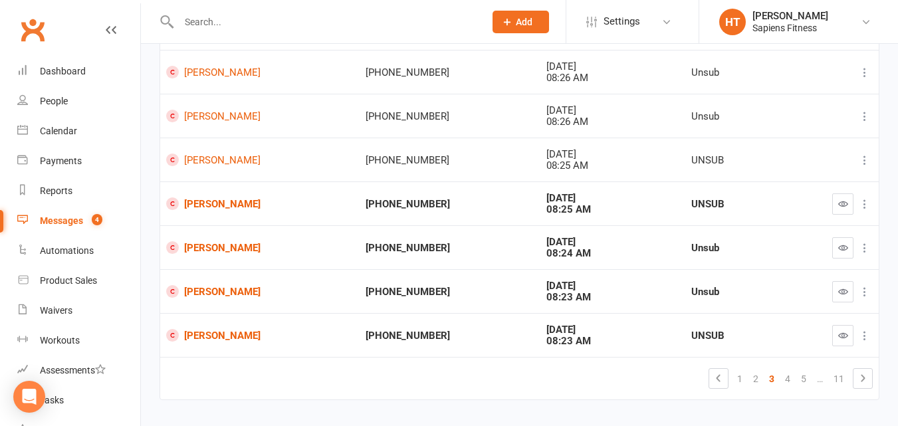
scroll to position [276, 0]
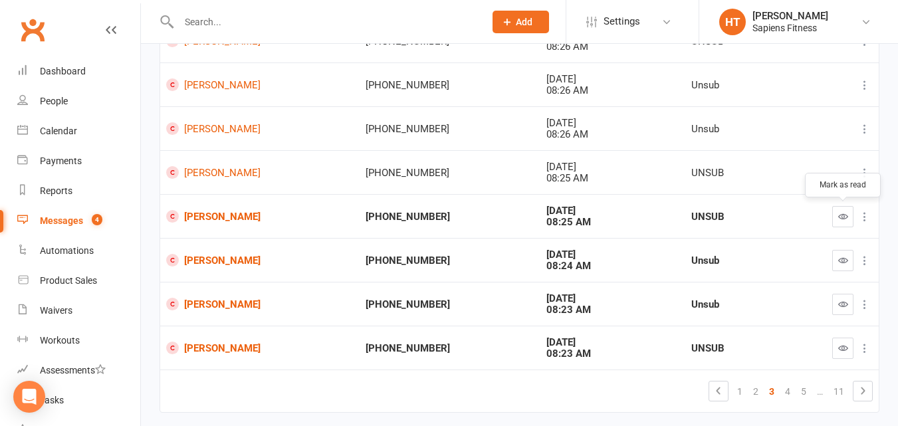
click at [845, 223] on button "button" at bounding box center [842, 216] width 21 height 21
click at [838, 267] on button "button" at bounding box center [842, 260] width 21 height 21
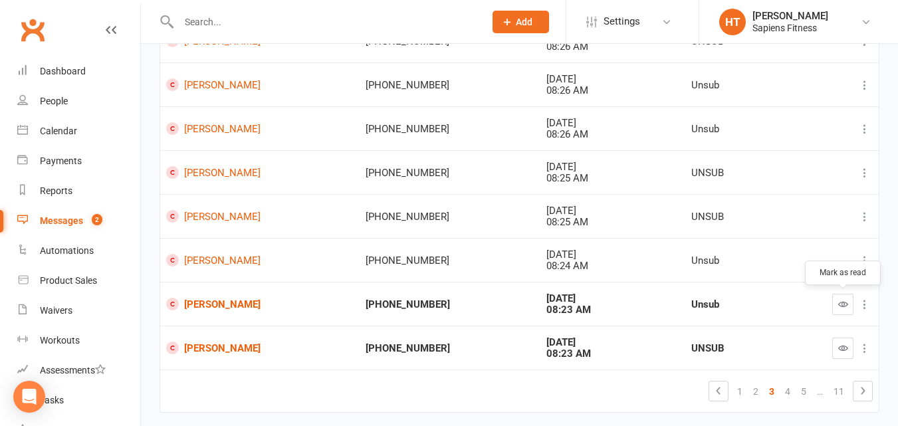
click at [846, 308] on icon "button" at bounding box center [843, 304] width 10 height 10
click at [843, 348] on icon "button" at bounding box center [843, 348] width 10 height 10
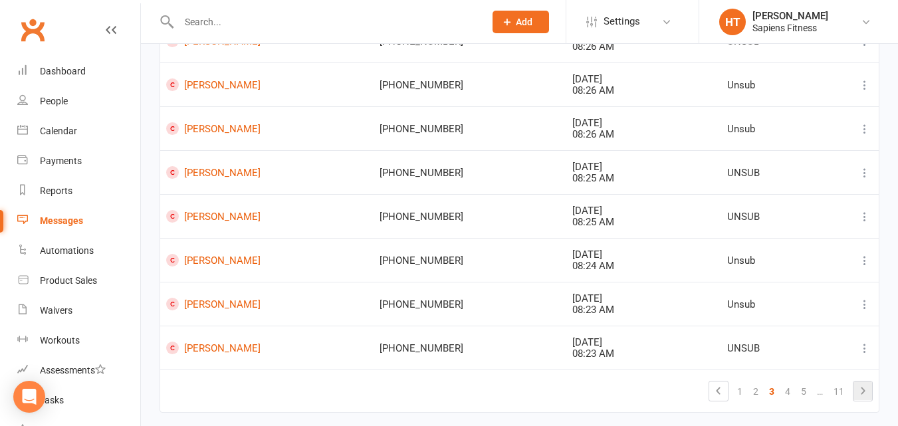
click at [870, 392] on icon at bounding box center [863, 391] width 16 height 16
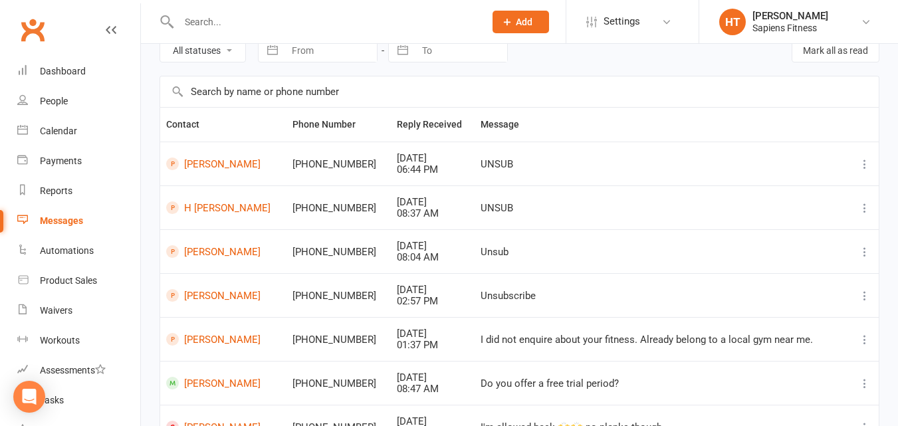
scroll to position [64, 0]
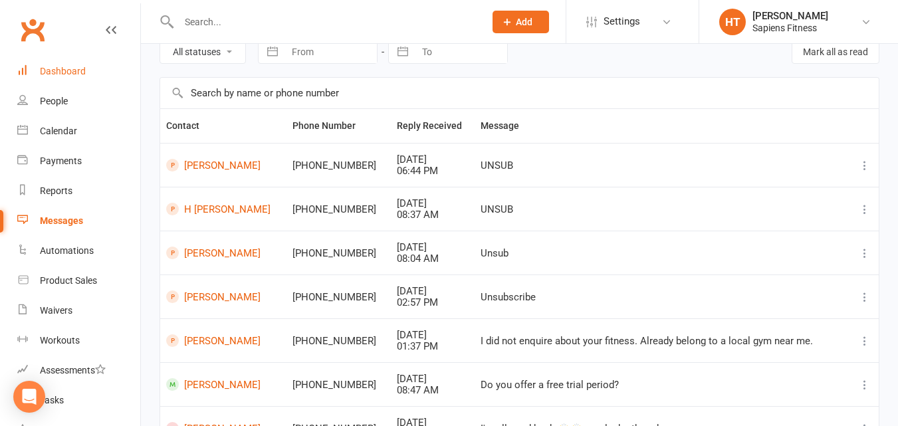
click at [72, 68] on div "Dashboard" at bounding box center [63, 71] width 46 height 11
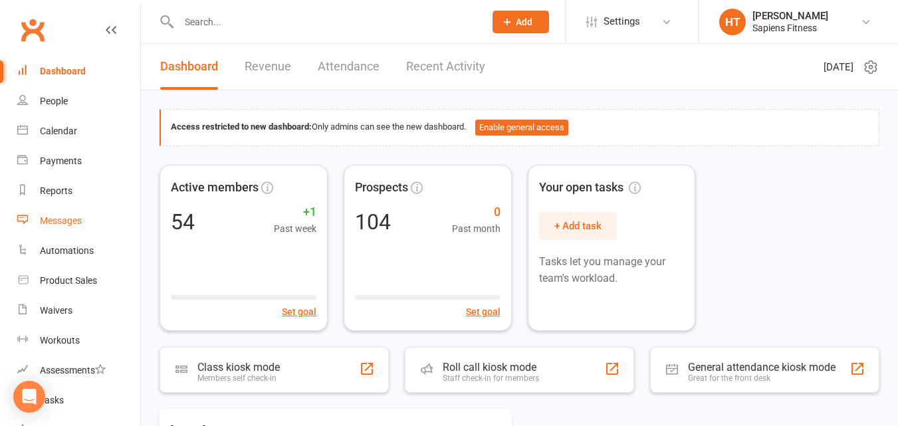
click at [70, 223] on div "Messages" at bounding box center [61, 220] width 42 height 11
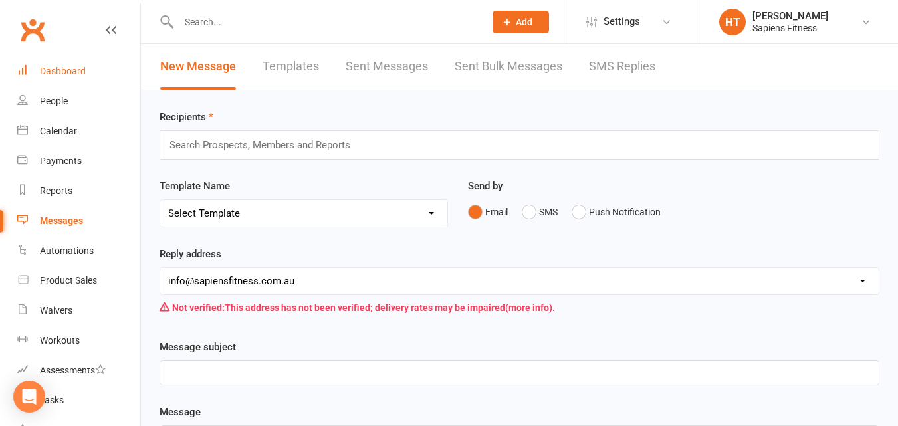
click at [57, 74] on div "Dashboard" at bounding box center [63, 71] width 46 height 11
